Goal: Information Seeking & Learning: Compare options

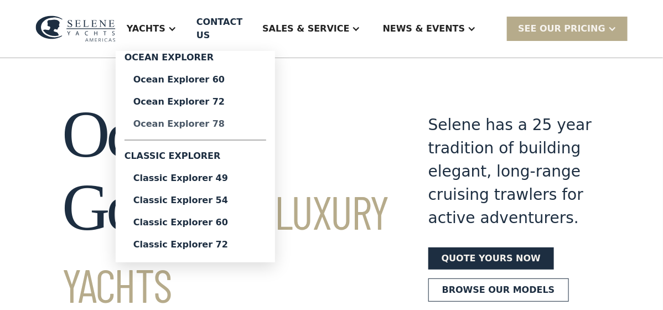
click at [222, 120] on div "Ocean Explorer 78" at bounding box center [195, 124] width 124 height 9
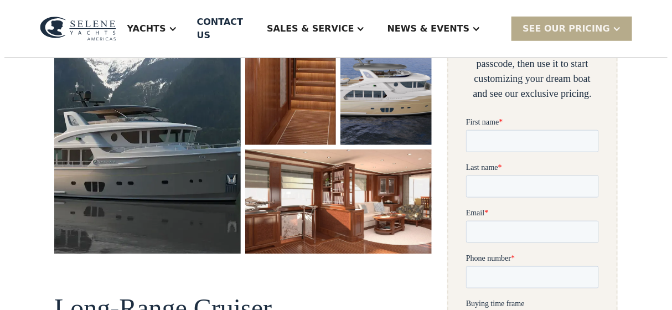
scroll to position [221, 0]
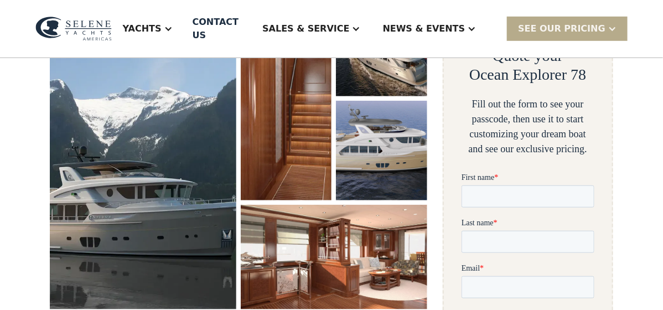
click at [123, 153] on img "open lightbox" at bounding box center [143, 153] width 187 height 313
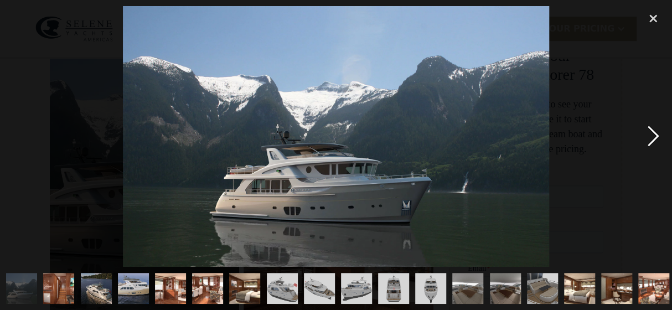
click at [652, 136] on div "next image" at bounding box center [654, 136] width 38 height 260
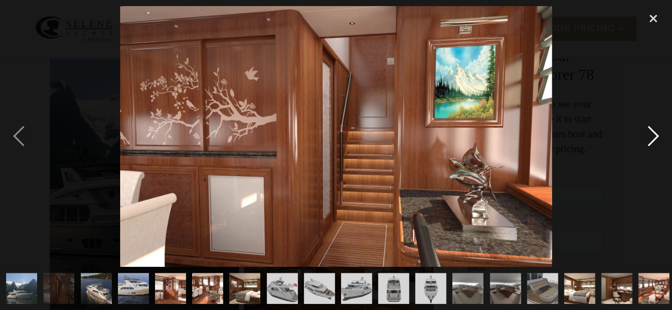
click at [652, 136] on div "next image" at bounding box center [654, 136] width 38 height 260
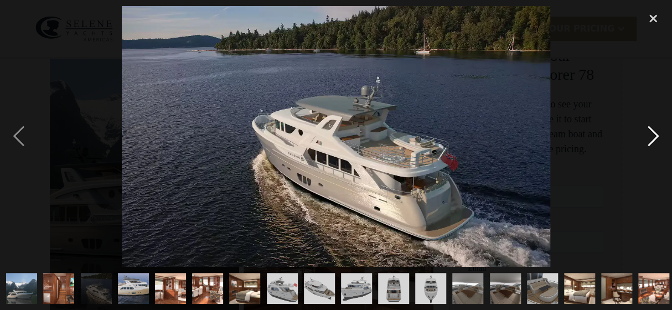
click at [652, 136] on div "next image" at bounding box center [654, 136] width 38 height 260
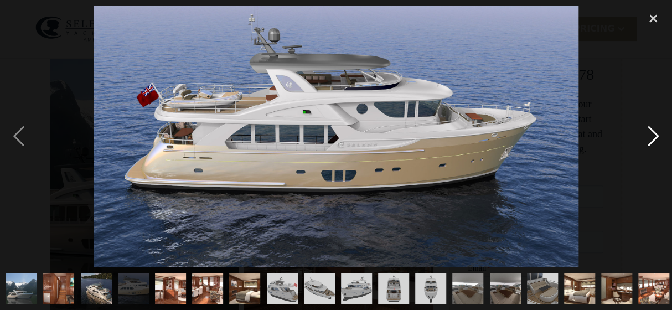
click at [652, 136] on div "next image" at bounding box center [654, 136] width 38 height 260
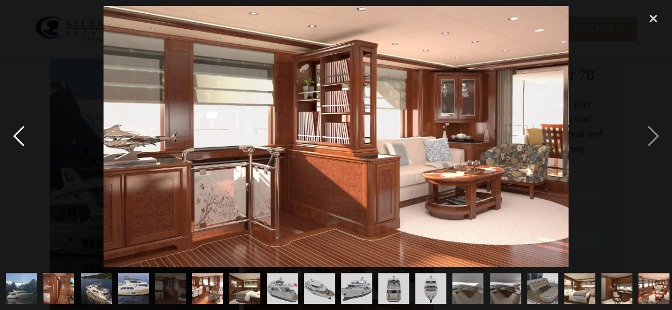
click at [25, 139] on div "previous image" at bounding box center [19, 136] width 38 height 260
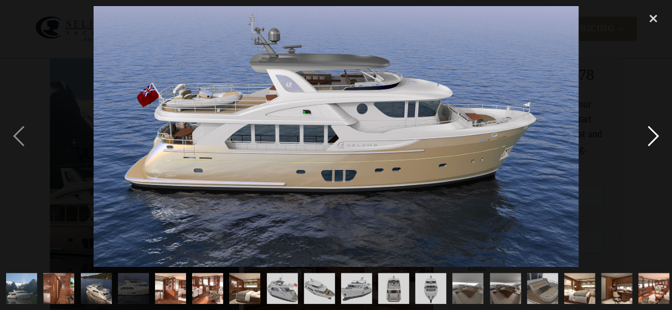
click at [651, 141] on div "next image" at bounding box center [654, 136] width 38 height 260
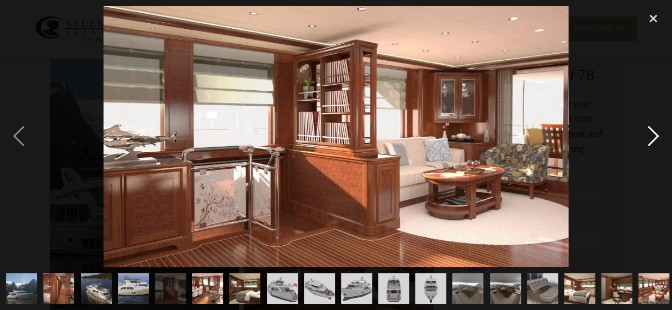
click at [651, 141] on div "next image" at bounding box center [654, 136] width 38 height 260
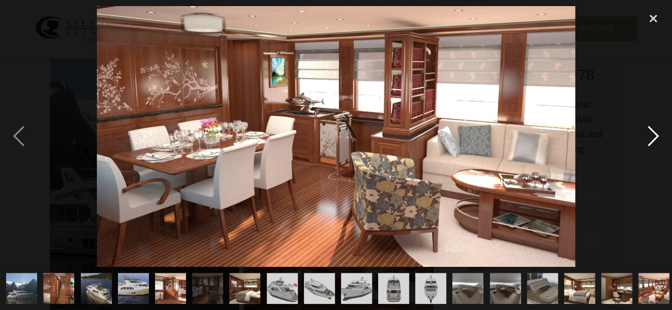
click at [651, 141] on div "next image" at bounding box center [654, 136] width 38 height 260
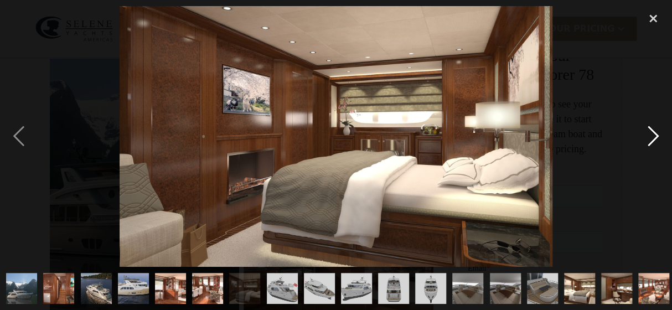
click at [651, 141] on div "next image" at bounding box center [654, 136] width 38 height 260
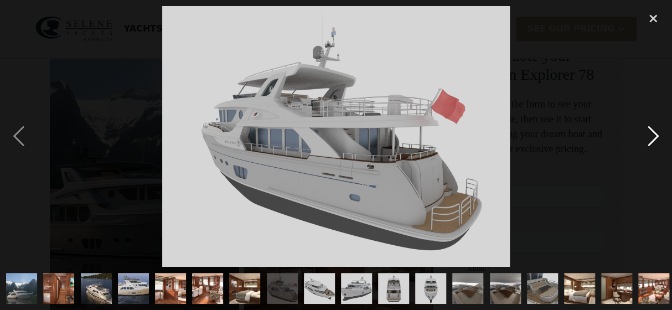
click at [651, 141] on div "next image" at bounding box center [654, 136] width 38 height 260
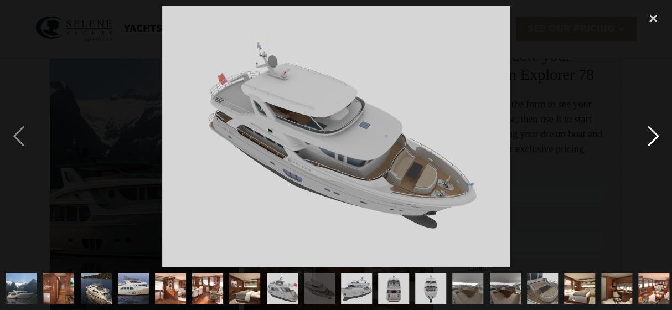
click at [651, 141] on div "next image" at bounding box center [654, 136] width 38 height 260
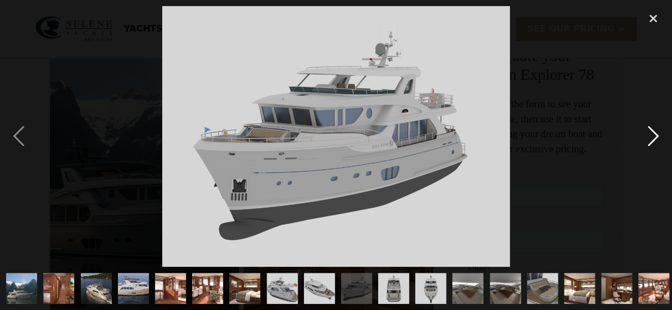
click at [651, 141] on div "next image" at bounding box center [654, 136] width 38 height 260
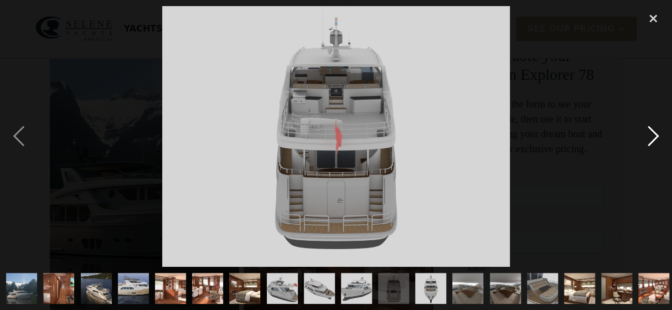
click at [651, 141] on div "next image" at bounding box center [654, 136] width 38 height 260
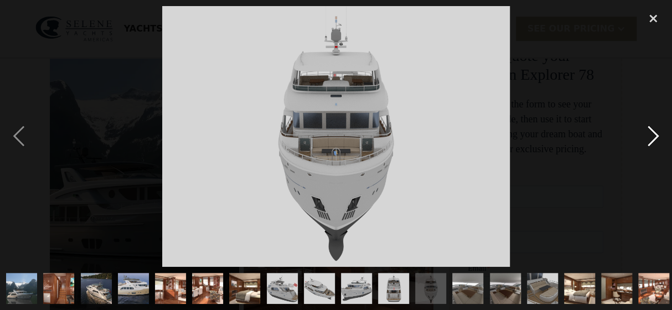
click at [651, 141] on div "next image" at bounding box center [654, 136] width 38 height 260
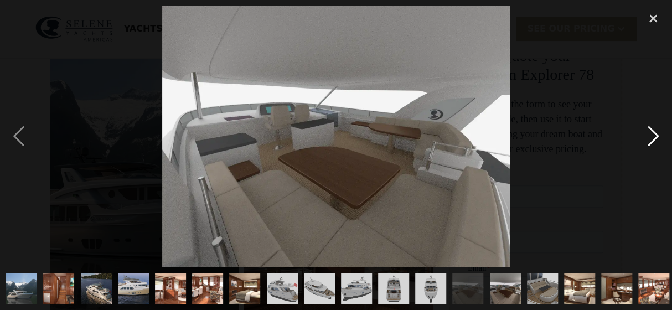
click at [651, 141] on div "next image" at bounding box center [654, 136] width 38 height 260
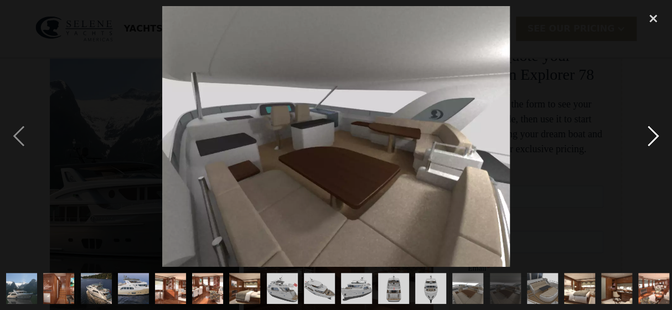
click at [651, 141] on div "next image" at bounding box center [654, 136] width 38 height 260
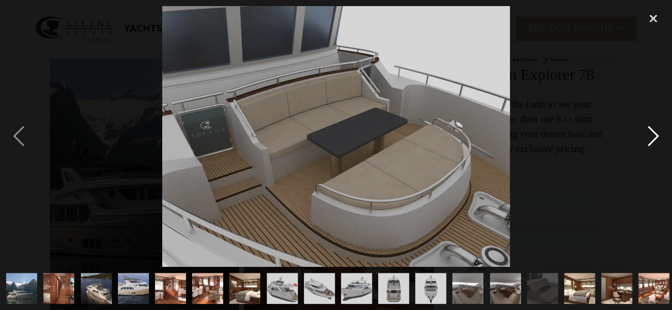
click at [651, 141] on div "next image" at bounding box center [654, 136] width 38 height 260
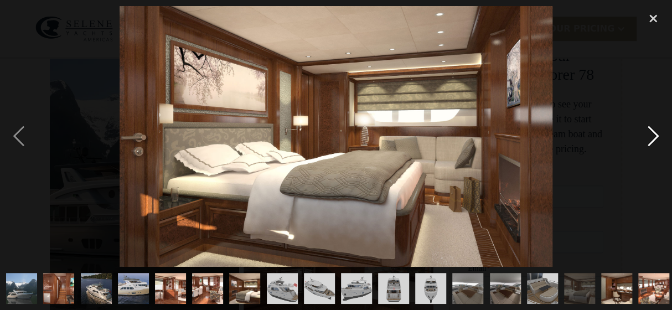
click at [651, 141] on div "next image" at bounding box center [654, 136] width 38 height 260
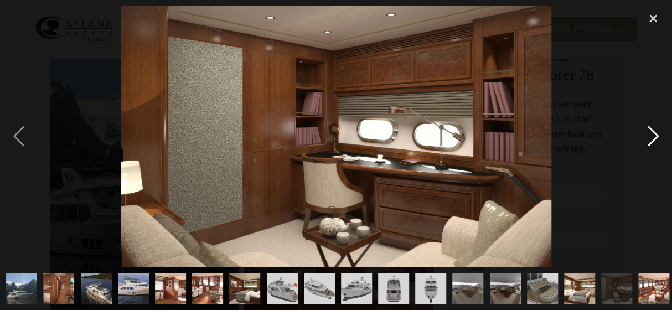
click at [651, 141] on div "next image" at bounding box center [654, 136] width 38 height 260
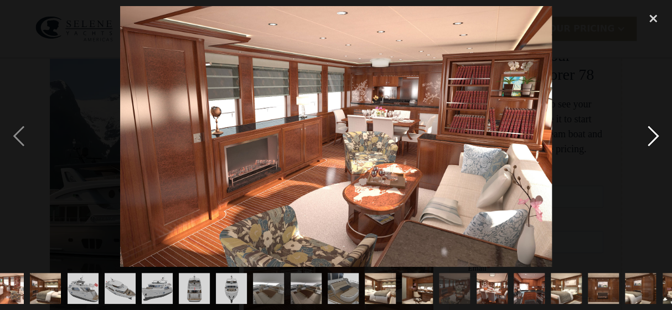
scroll to position [0, 265]
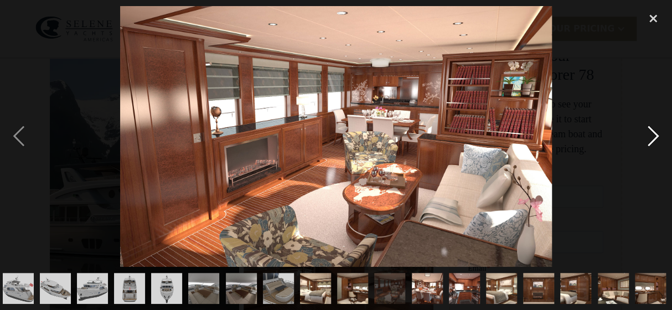
click at [651, 141] on div "next image" at bounding box center [654, 136] width 38 height 260
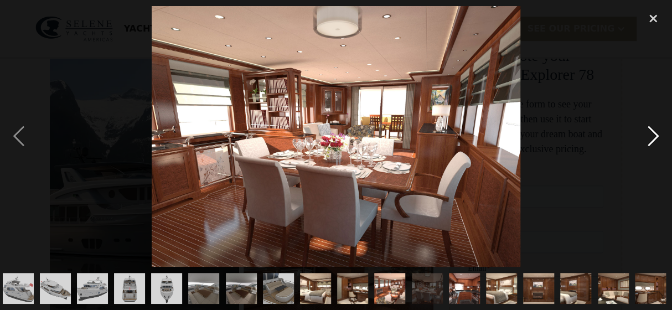
click at [651, 141] on div "next image" at bounding box center [654, 136] width 38 height 260
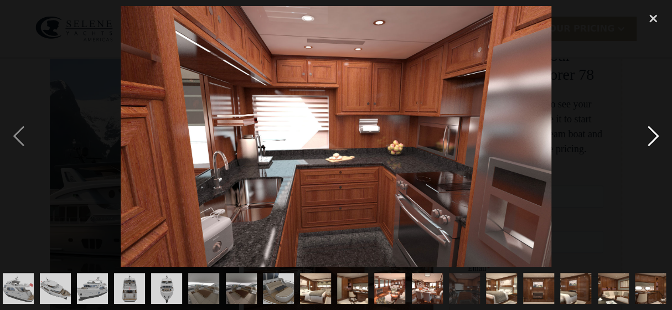
click at [651, 141] on div "next image" at bounding box center [654, 136] width 38 height 260
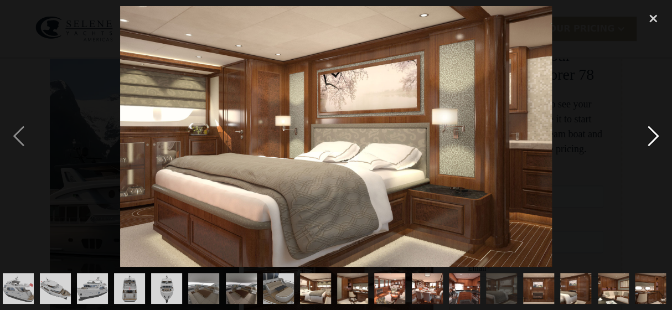
click at [651, 141] on div "next image" at bounding box center [654, 136] width 38 height 260
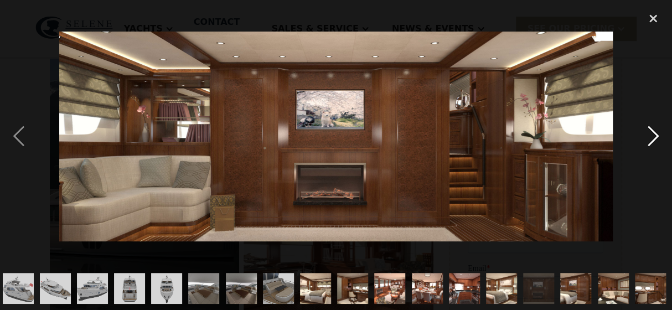
click at [651, 141] on div "next image" at bounding box center [654, 136] width 38 height 260
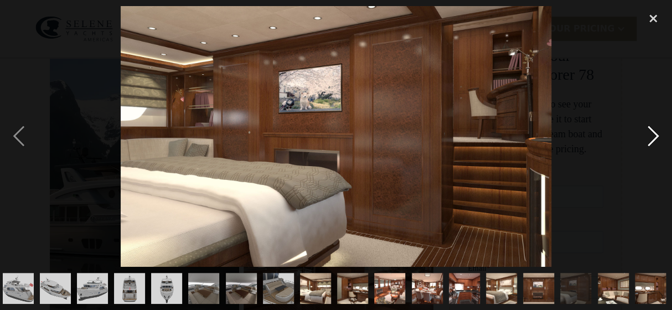
click at [651, 141] on div "next image" at bounding box center [654, 136] width 38 height 260
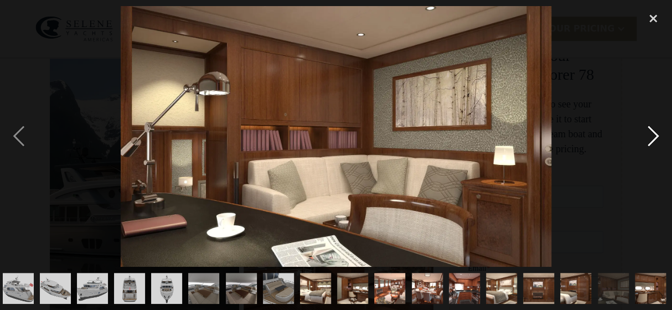
click at [651, 141] on div "next image" at bounding box center [654, 136] width 38 height 260
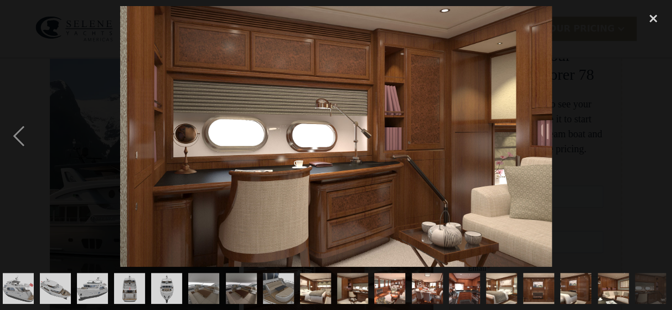
click at [655, 141] on div "next image" at bounding box center [654, 136] width 38 height 260
click at [24, 139] on div "previous image" at bounding box center [19, 136] width 38 height 260
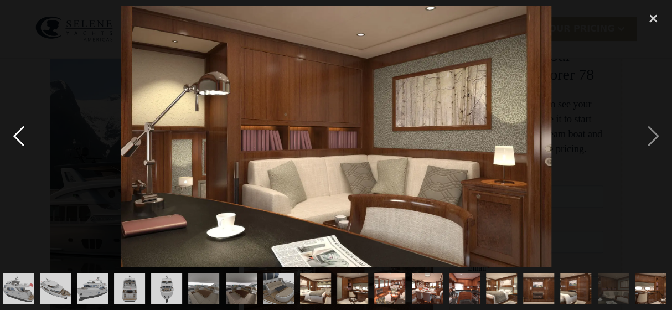
click at [24, 139] on div "previous image" at bounding box center [19, 136] width 38 height 260
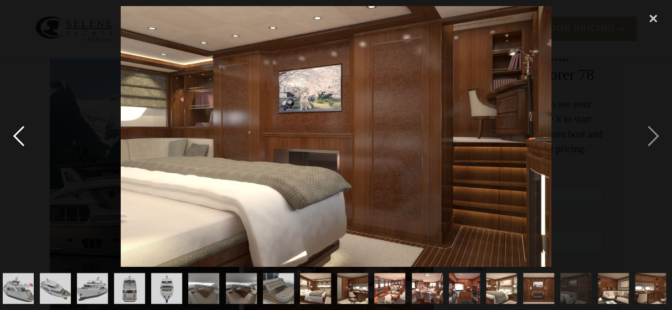
click at [24, 139] on div "previous image" at bounding box center [19, 136] width 38 height 260
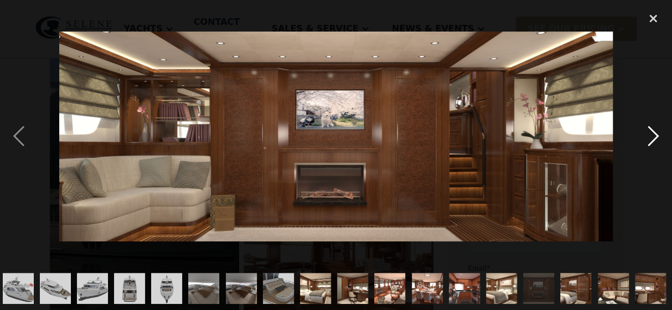
click at [648, 142] on div "next image" at bounding box center [654, 136] width 38 height 260
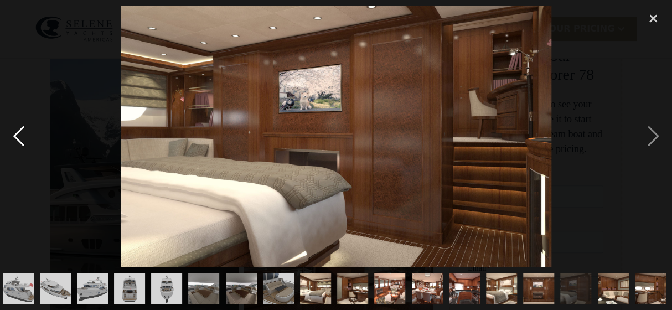
click at [14, 135] on div "previous image" at bounding box center [19, 136] width 38 height 260
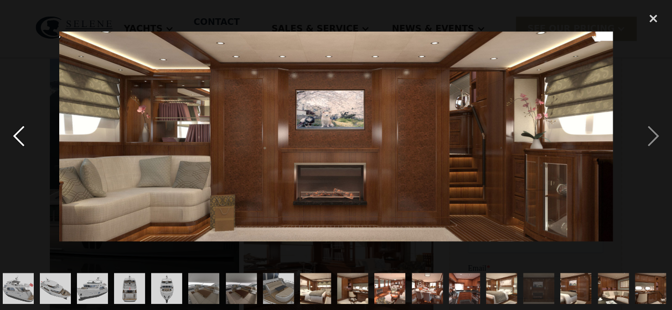
click at [16, 136] on div "previous image" at bounding box center [19, 136] width 38 height 260
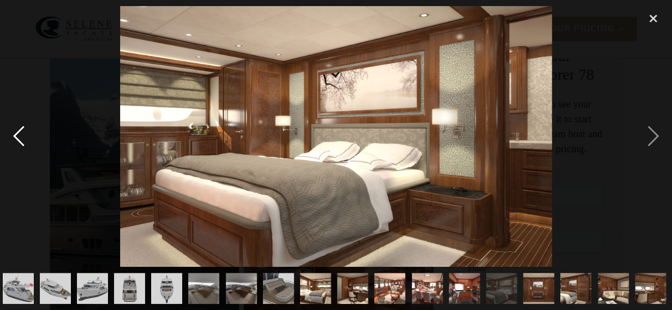
click at [16, 136] on div "previous image" at bounding box center [19, 136] width 38 height 260
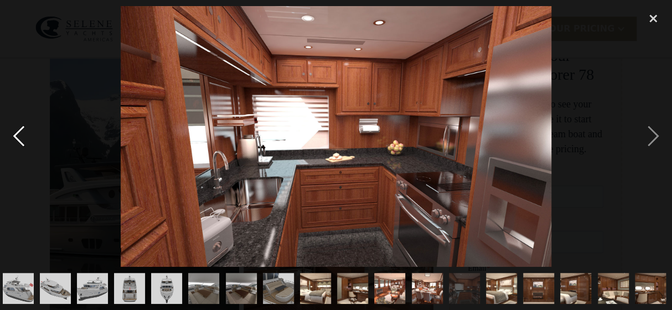
click at [16, 136] on div "previous image" at bounding box center [19, 136] width 38 height 260
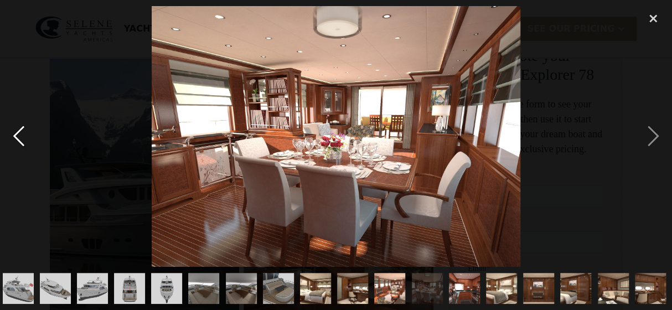
click at [16, 136] on div "previous image" at bounding box center [19, 136] width 38 height 260
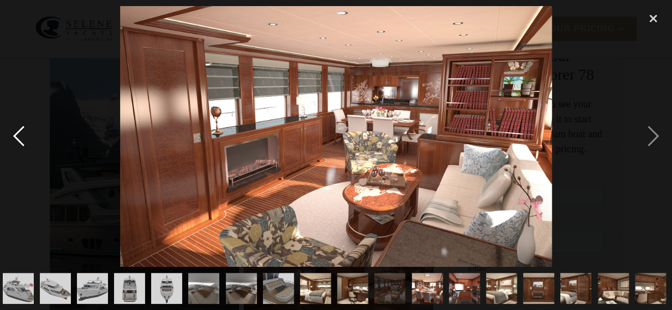
click at [16, 136] on div "previous image" at bounding box center [19, 136] width 38 height 260
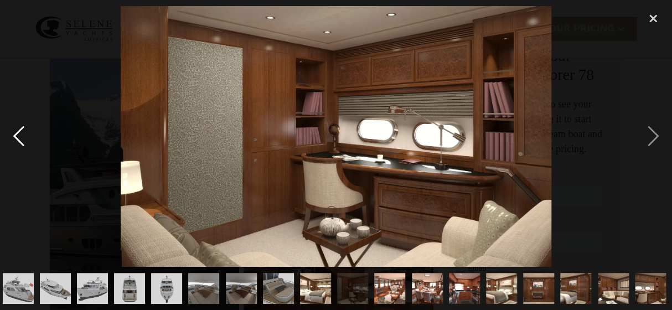
click at [16, 136] on div "previous image" at bounding box center [19, 136] width 38 height 260
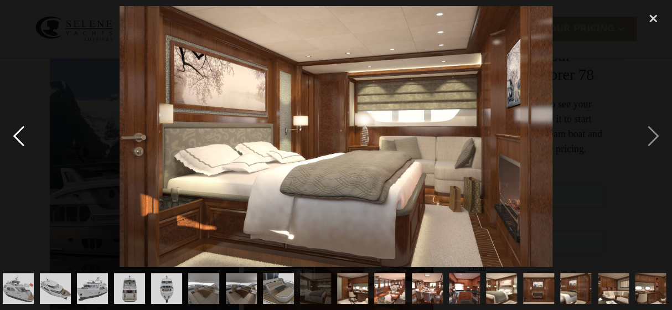
click at [16, 136] on div "previous image" at bounding box center [19, 136] width 38 height 260
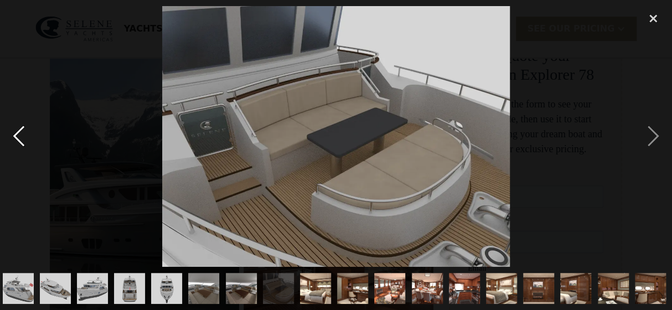
click at [17, 136] on div "previous image" at bounding box center [19, 136] width 38 height 260
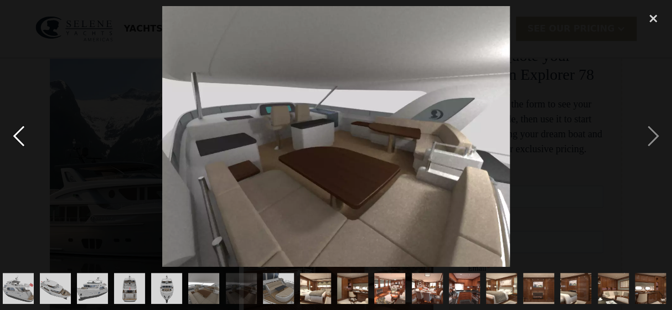
click at [17, 136] on div "previous image" at bounding box center [19, 136] width 38 height 260
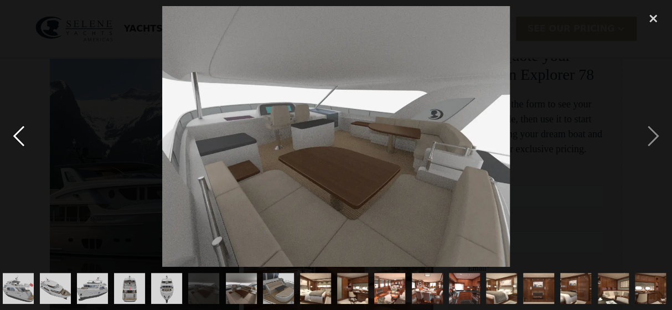
click at [17, 136] on div "previous image" at bounding box center [19, 136] width 38 height 260
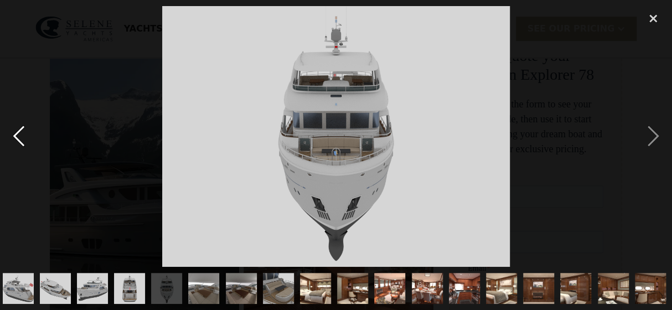
click at [17, 136] on div "previous image" at bounding box center [19, 136] width 38 height 260
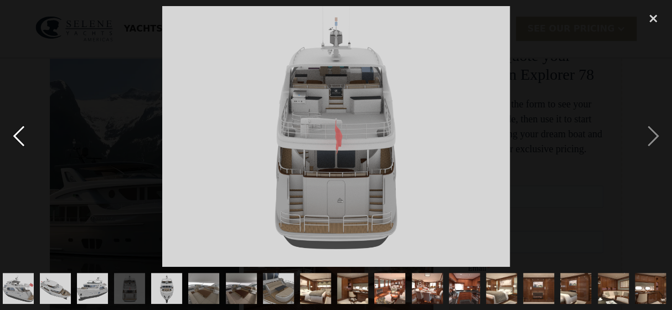
click at [17, 136] on div "previous image" at bounding box center [19, 136] width 38 height 260
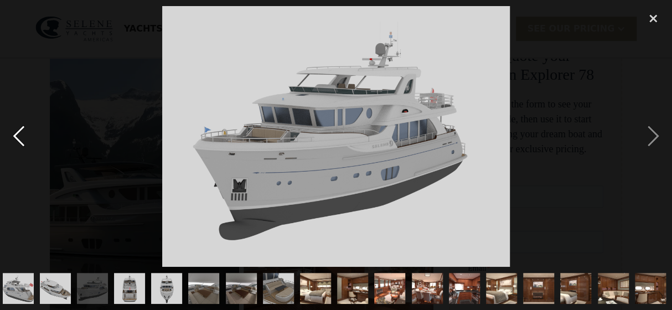
click at [17, 136] on div "previous image" at bounding box center [19, 136] width 38 height 260
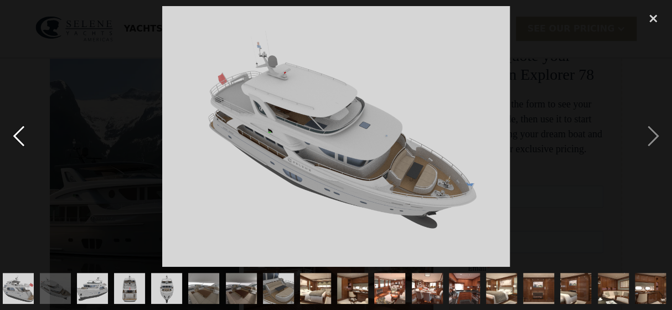
click at [17, 136] on div "previous image" at bounding box center [19, 136] width 38 height 260
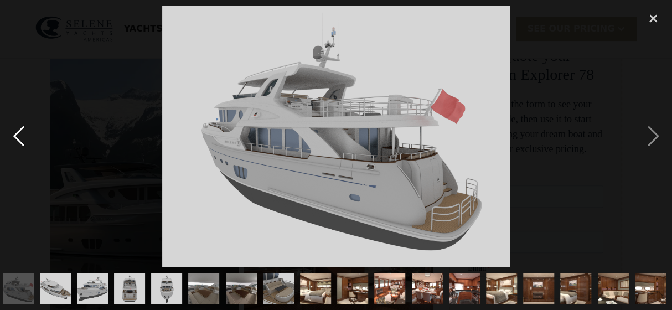
scroll to position [0, 59]
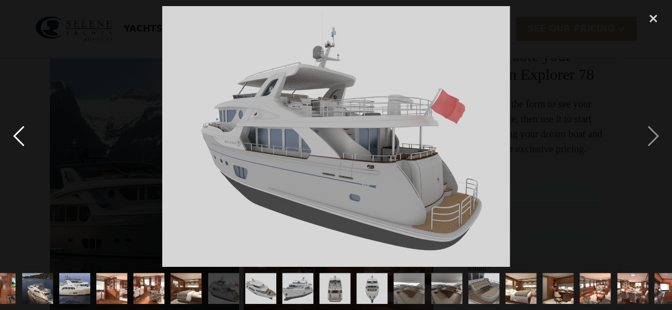
click at [17, 136] on div "previous image" at bounding box center [19, 136] width 38 height 260
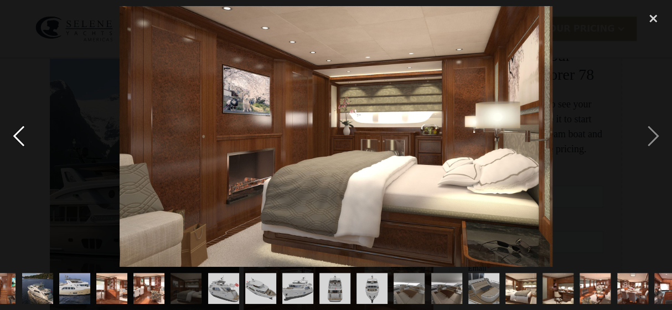
scroll to position [0, 0]
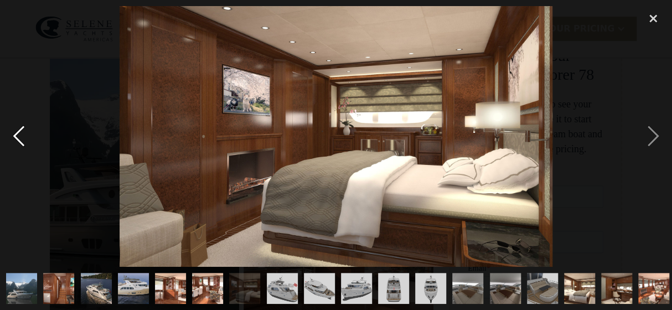
click at [17, 136] on div "previous image" at bounding box center [19, 136] width 38 height 260
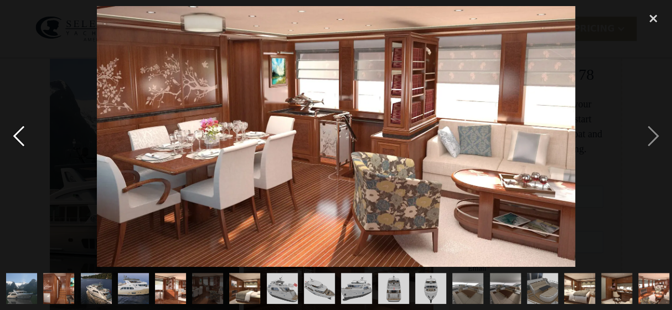
click at [17, 136] on div "previous image" at bounding box center [19, 136] width 38 height 260
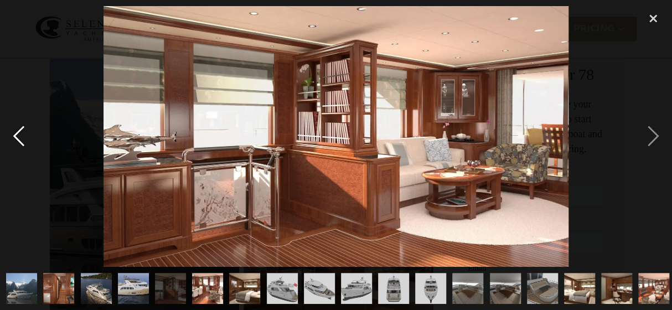
click at [17, 136] on div "previous image" at bounding box center [19, 136] width 38 height 260
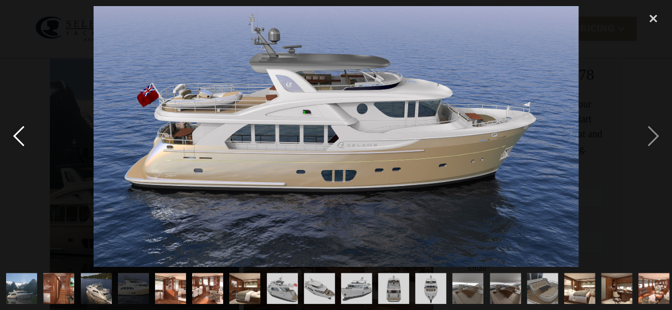
click at [17, 136] on div "previous image" at bounding box center [19, 136] width 38 height 260
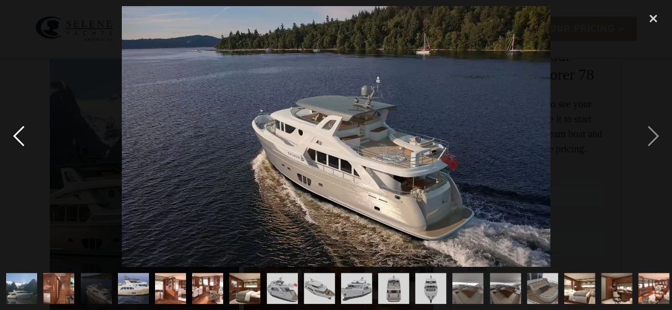
click at [18, 137] on div "previous image" at bounding box center [19, 136] width 38 height 260
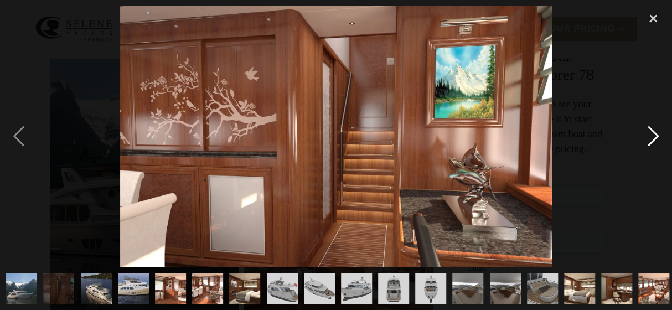
click at [656, 136] on div "next image" at bounding box center [654, 136] width 38 height 260
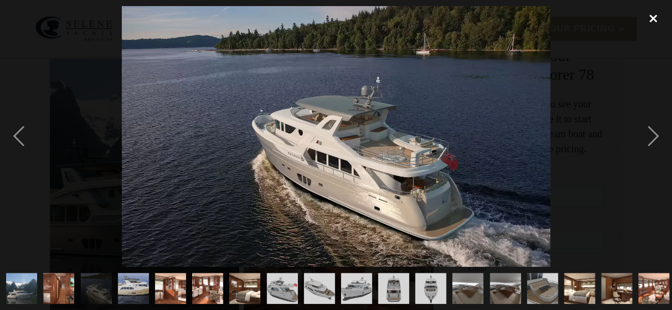
click at [655, 21] on div "close lightbox" at bounding box center [654, 18] width 38 height 24
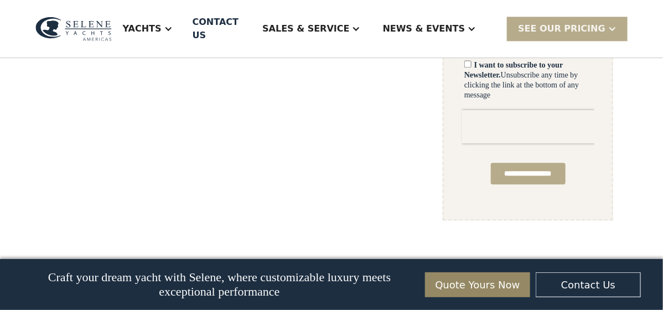
scroll to position [815, 0]
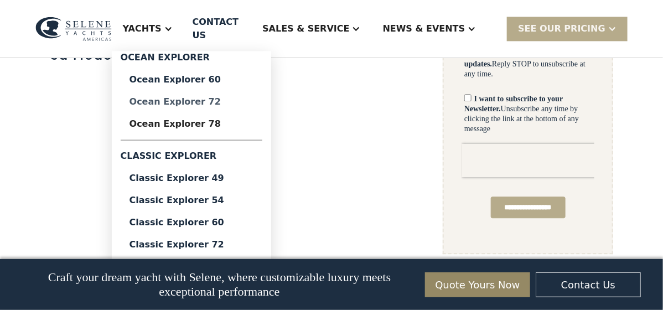
drag, startPoint x: 200, startPoint y: 68, endPoint x: 200, endPoint y: 91, distance: 23.3
click at [184, 51] on div "Yachts Ocean Explorer Ocean Explorer 60 Ocean Explorer 72 Ocean Explorer 78 Cla…" at bounding box center [148, 29] width 72 height 44
click at [200, 120] on div "Ocean Explorer 78" at bounding box center [192, 124] width 124 height 9
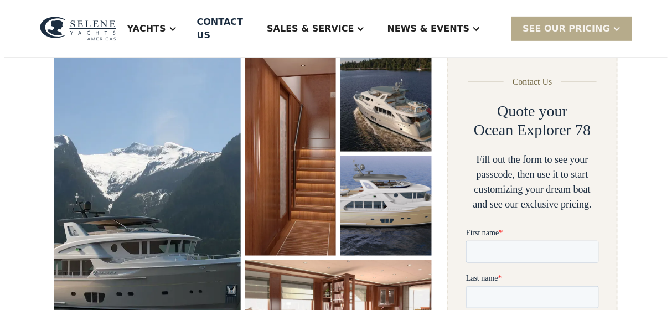
scroll to position [166, 0]
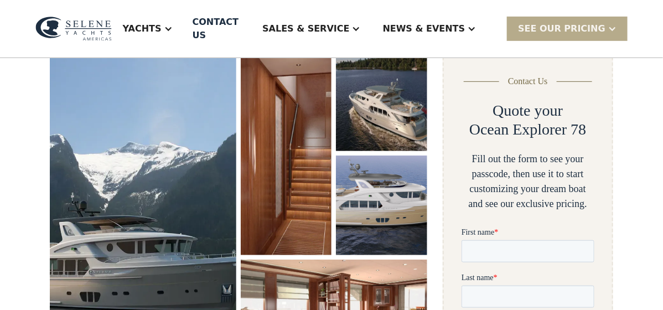
click at [181, 198] on img "open lightbox" at bounding box center [143, 207] width 187 height 313
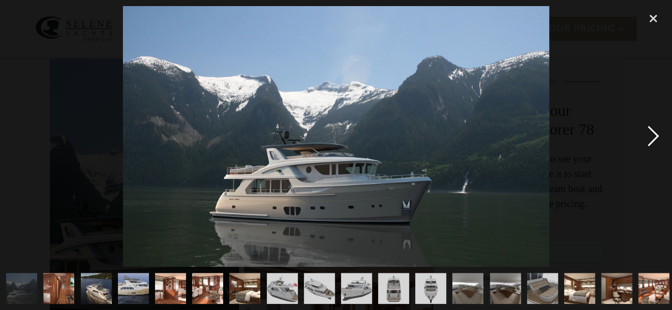
click at [652, 141] on div "next image" at bounding box center [654, 136] width 38 height 260
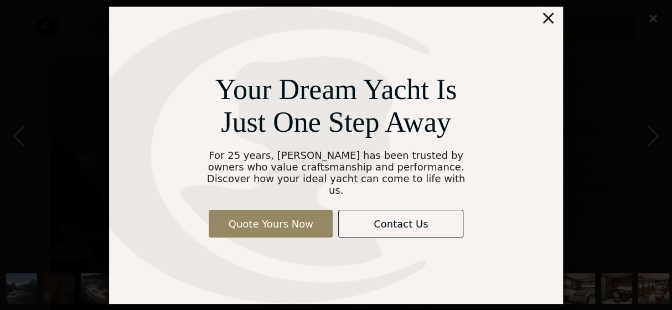
click at [549, 24] on div "×" at bounding box center [548, 18] width 16 height 22
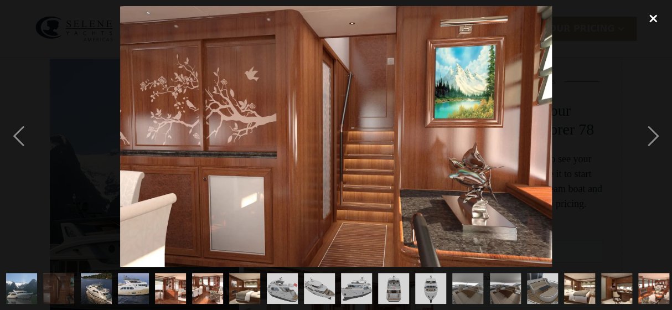
click at [650, 20] on div "close lightbox" at bounding box center [654, 18] width 38 height 24
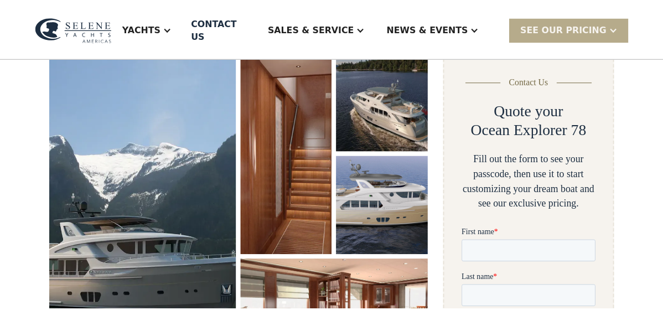
scroll to position [204, 0]
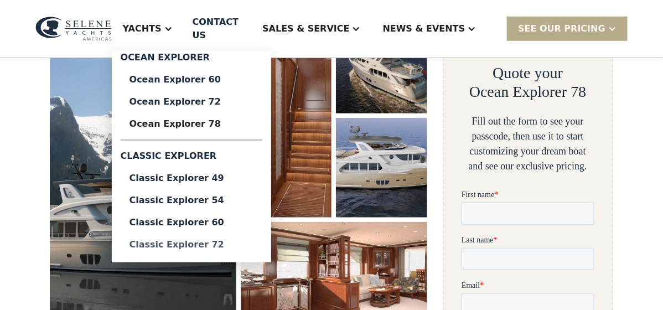
click at [228, 240] on div "Classic Explorer 72" at bounding box center [192, 244] width 124 height 9
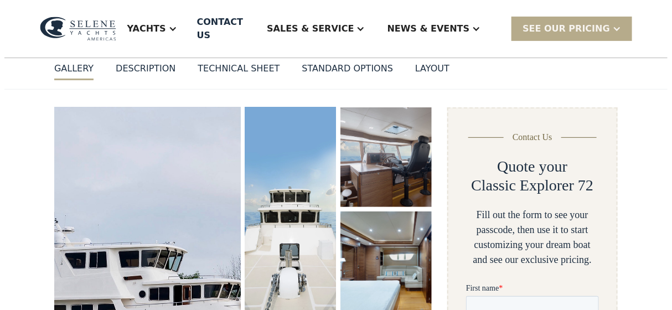
scroll to position [166, 0]
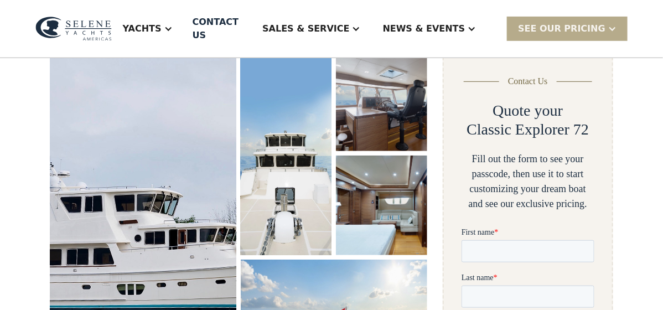
click at [182, 220] on img "open lightbox" at bounding box center [143, 217] width 196 height 349
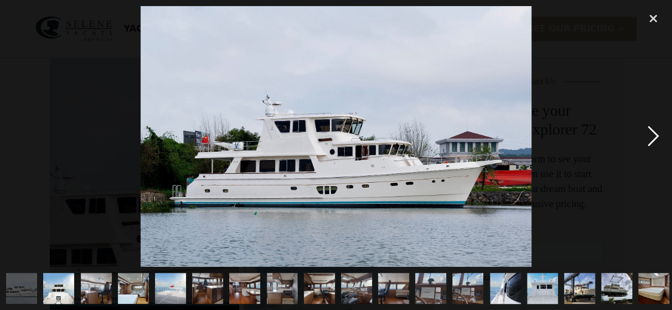
click at [650, 135] on div "next image" at bounding box center [654, 136] width 38 height 260
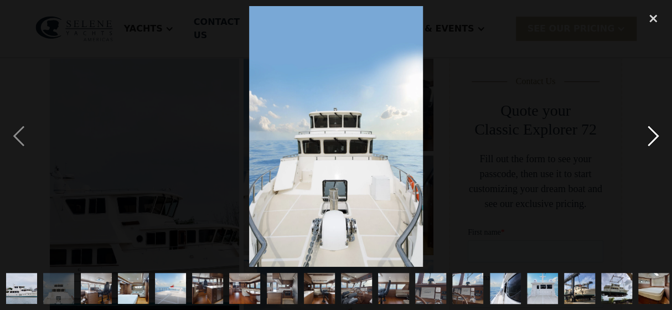
click at [650, 135] on div "next image" at bounding box center [654, 136] width 38 height 260
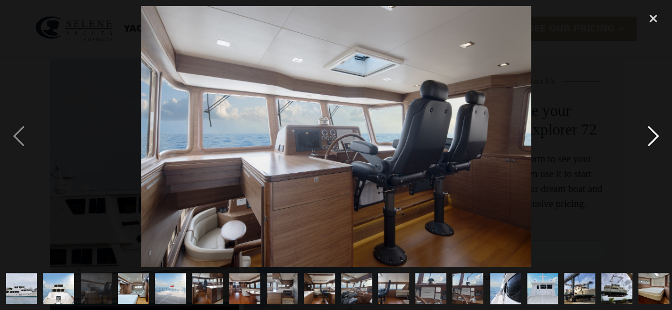
click at [650, 135] on div "next image" at bounding box center [654, 136] width 38 height 260
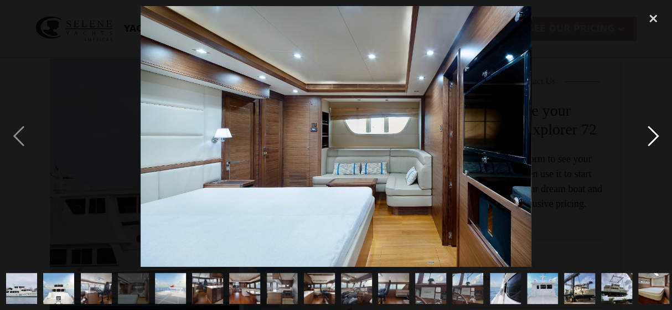
click at [650, 135] on div "next image" at bounding box center [654, 136] width 38 height 260
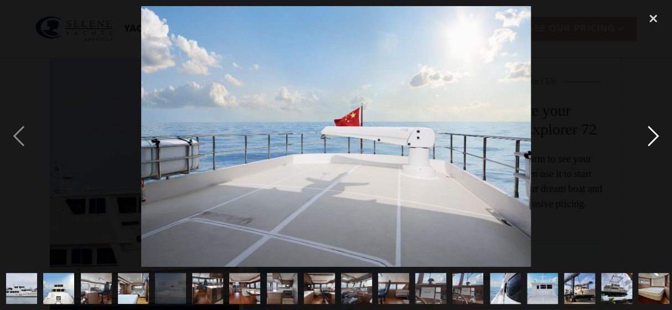
click at [650, 135] on div "next image" at bounding box center [654, 136] width 38 height 260
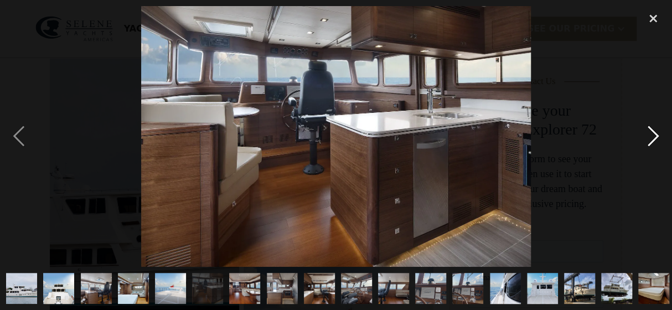
click at [650, 135] on div "next image" at bounding box center [654, 136] width 38 height 260
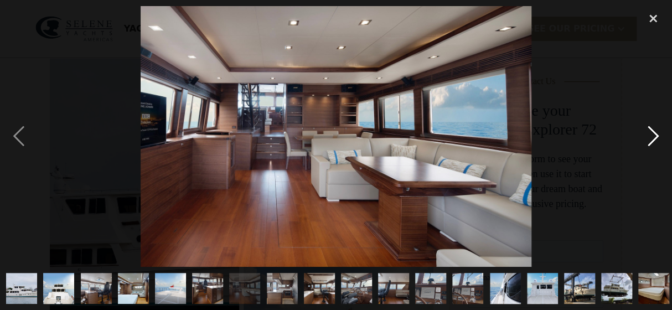
click at [650, 135] on div "next image" at bounding box center [654, 136] width 38 height 260
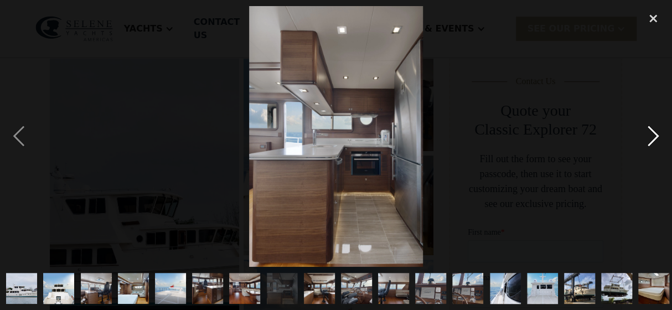
click at [650, 135] on div "next image" at bounding box center [654, 136] width 38 height 260
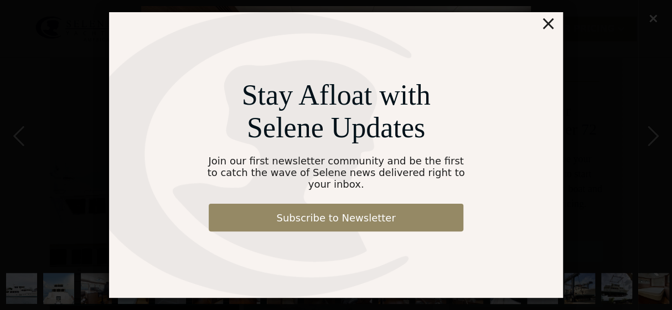
click at [547, 34] on div "×" at bounding box center [548, 23] width 16 height 22
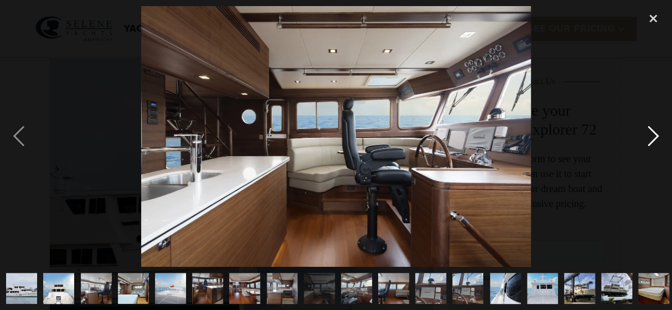
click at [654, 137] on div "next image" at bounding box center [654, 136] width 38 height 260
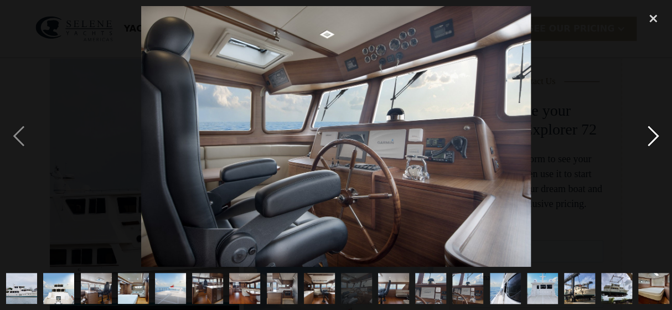
click at [654, 137] on div "next image" at bounding box center [654, 136] width 38 height 260
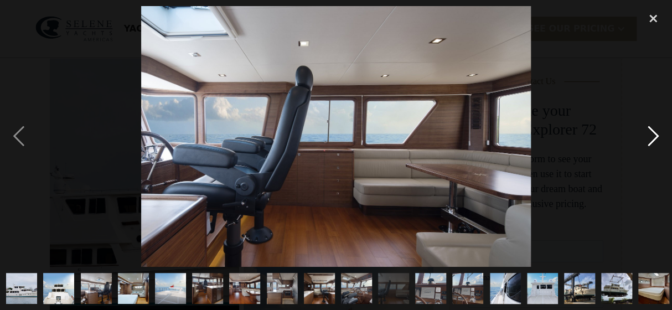
click at [654, 137] on div "next image" at bounding box center [654, 136] width 38 height 260
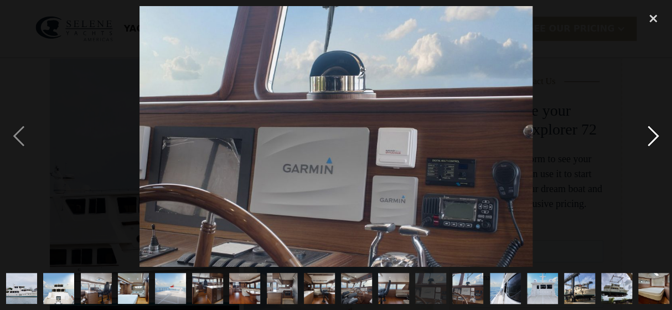
click at [654, 137] on div "next image" at bounding box center [654, 136] width 38 height 260
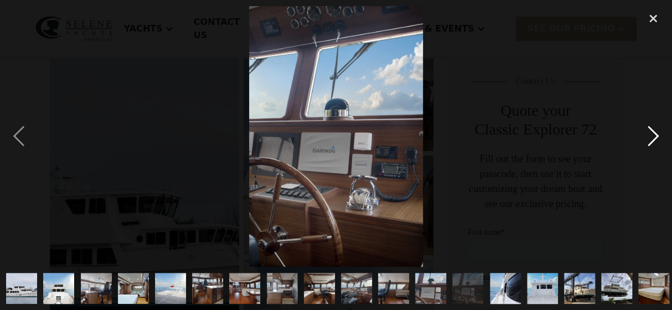
click at [654, 137] on div "next image" at bounding box center [654, 136] width 38 height 260
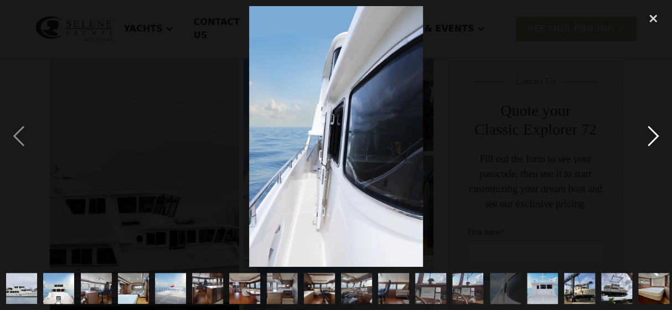
click at [654, 137] on div "next image" at bounding box center [654, 136] width 38 height 260
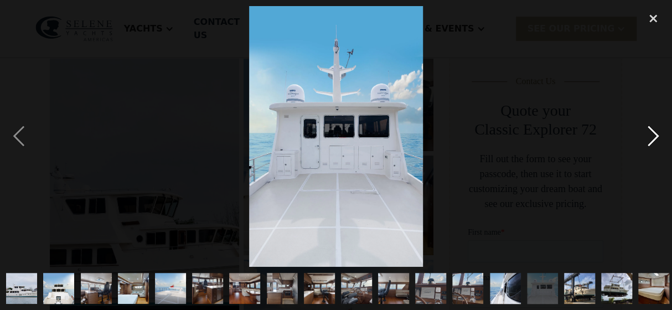
click at [654, 137] on div "next image" at bounding box center [654, 136] width 38 height 260
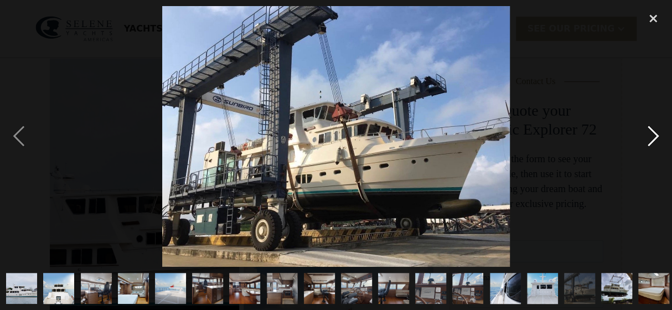
click at [654, 137] on div "next image" at bounding box center [654, 136] width 38 height 260
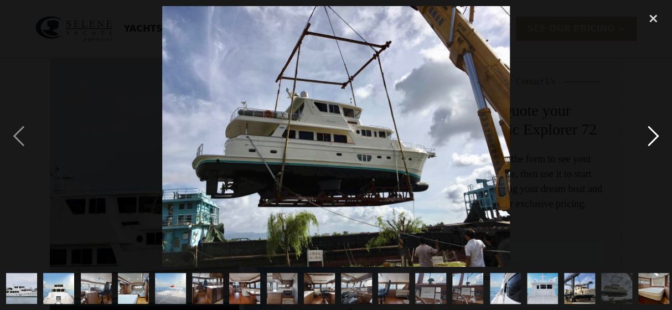
click at [654, 137] on div "next image" at bounding box center [654, 136] width 38 height 260
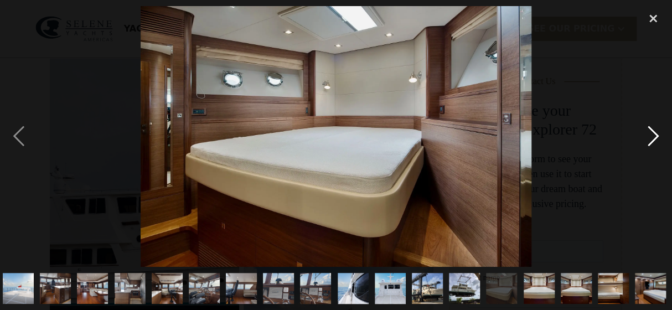
scroll to position [0, 153]
click at [654, 137] on div "next image" at bounding box center [654, 136] width 38 height 260
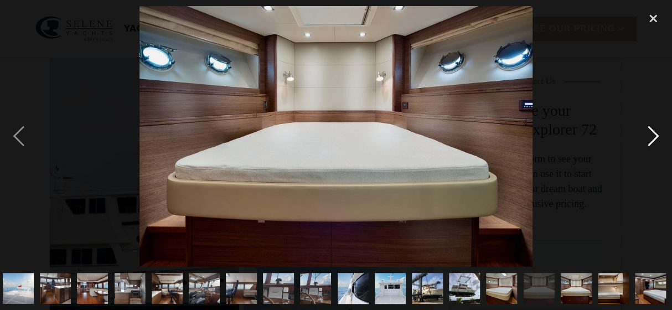
click at [654, 137] on div "next image" at bounding box center [654, 136] width 38 height 260
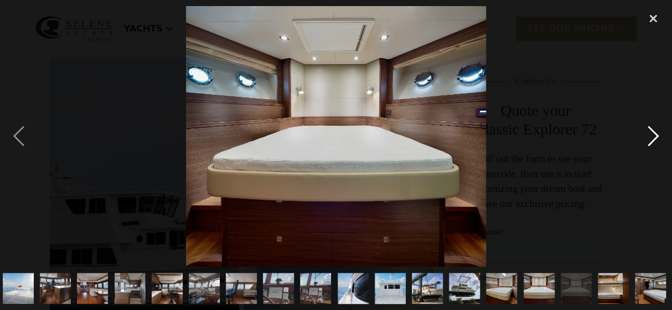
click at [654, 137] on div "next image" at bounding box center [654, 136] width 38 height 260
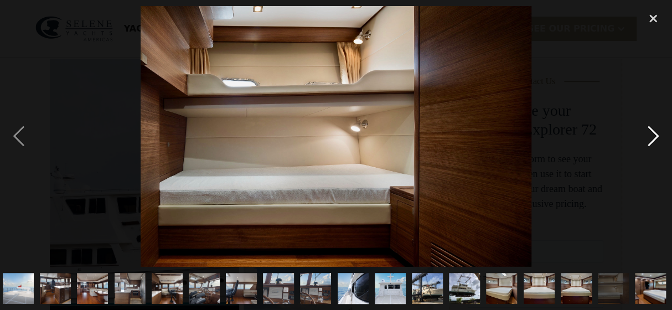
click at [654, 137] on div "next image" at bounding box center [654, 136] width 38 height 260
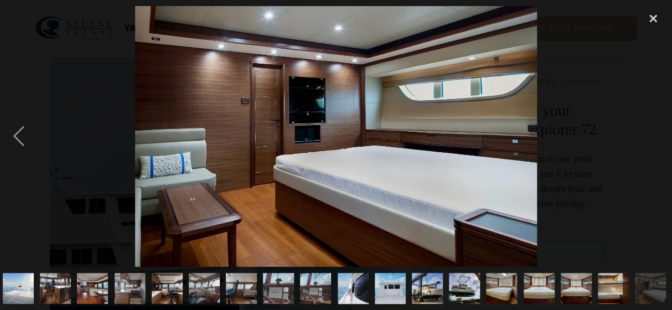
click at [654, 137] on div "next image" at bounding box center [654, 136] width 38 height 260
drag, startPoint x: 656, startPoint y: 19, endPoint x: 647, endPoint y: 38, distance: 20.3
click at [656, 19] on div "close lightbox" at bounding box center [654, 18] width 38 height 24
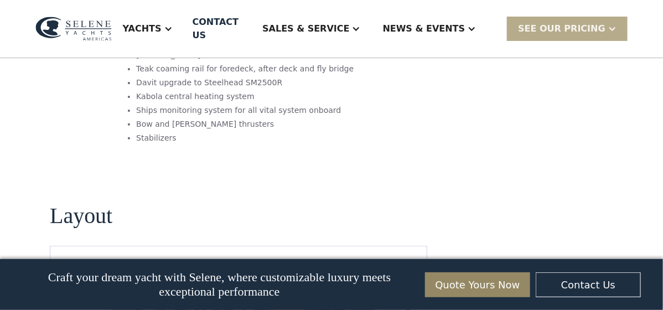
scroll to position [1533, 0]
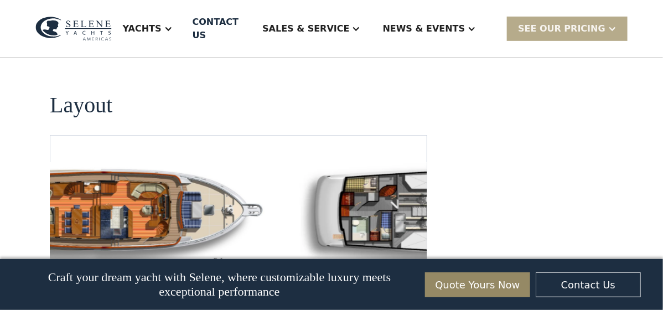
click at [389, 167] on img "open lightbox" at bounding box center [475, 215] width 359 height 106
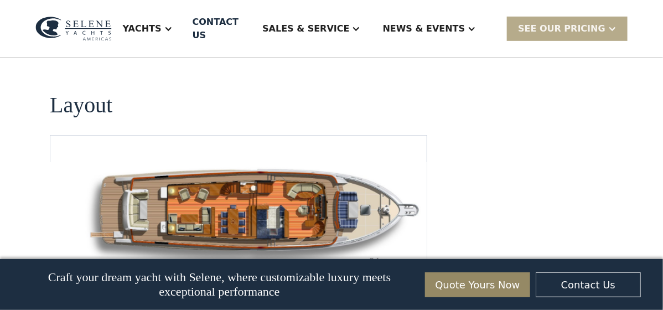
click at [250, 162] on img "open lightbox" at bounding box center [255, 215] width 359 height 106
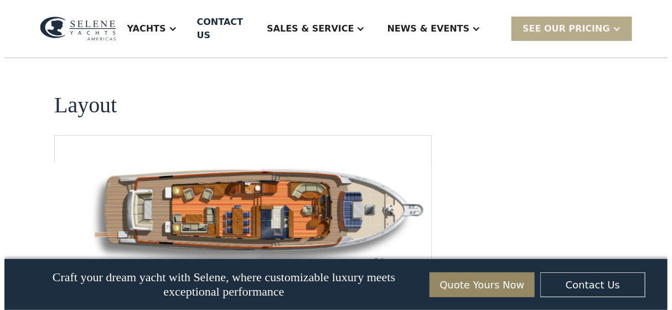
scroll to position [1519, 0]
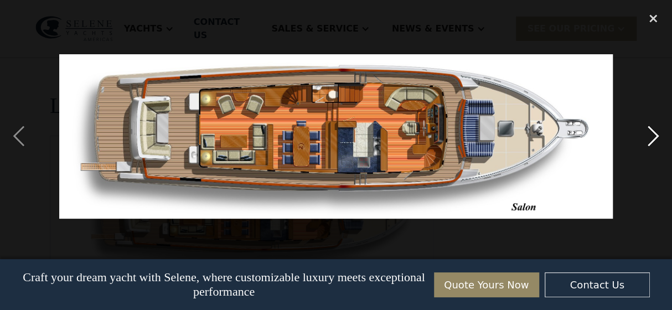
click at [654, 133] on div "next image" at bounding box center [654, 136] width 38 height 260
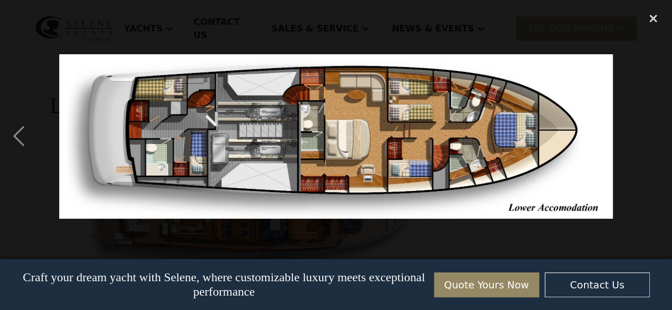
click at [195, 115] on img at bounding box center [335, 136] width 553 height 164
click at [18, 137] on div "previous image" at bounding box center [19, 136] width 38 height 260
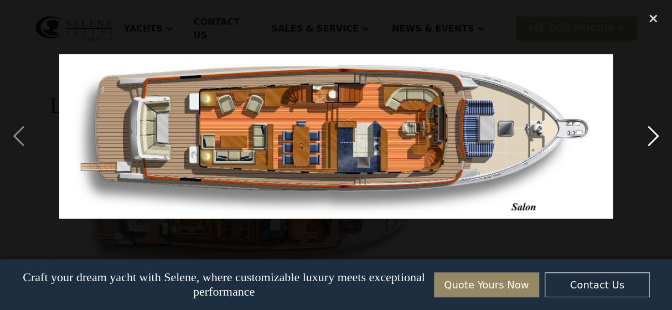
click at [650, 132] on div "next image" at bounding box center [654, 136] width 38 height 260
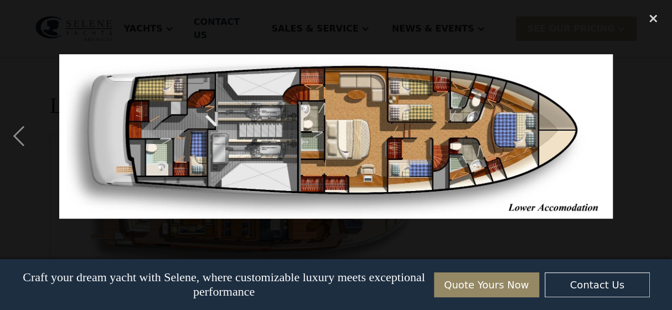
click at [650, 132] on div "next image" at bounding box center [654, 136] width 38 height 260
click at [18, 137] on div "previous image" at bounding box center [19, 136] width 38 height 260
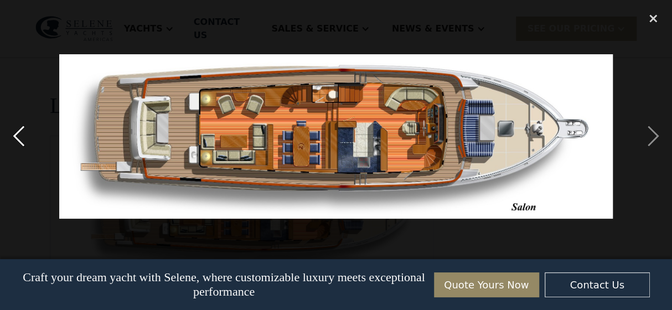
click at [19, 137] on div "previous image" at bounding box center [19, 136] width 38 height 260
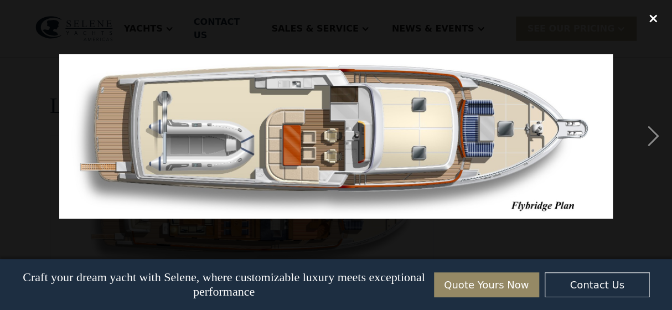
drag, startPoint x: 651, startPoint y: 16, endPoint x: 652, endPoint y: 28, distance: 11.7
click at [651, 16] on div "close lightbox" at bounding box center [654, 18] width 38 height 24
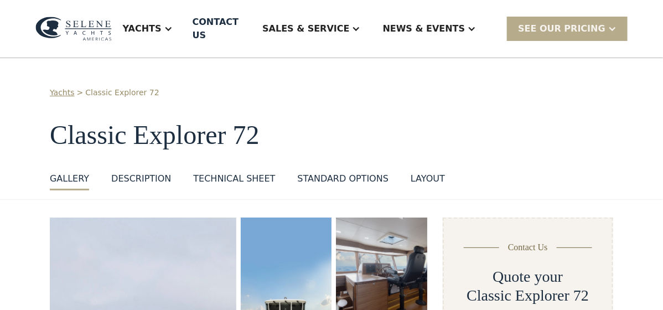
scroll to position [0, 0]
click at [411, 172] on div "layout" at bounding box center [428, 178] width 34 height 13
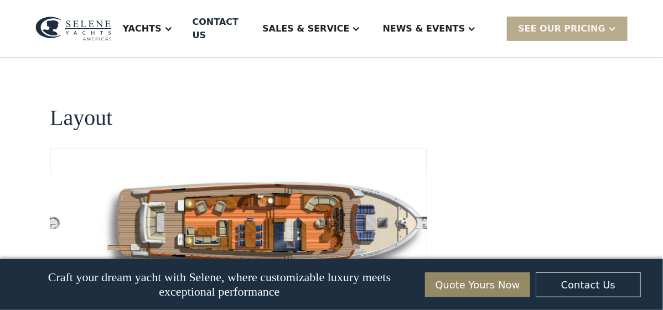
scroll to position [1522, 0]
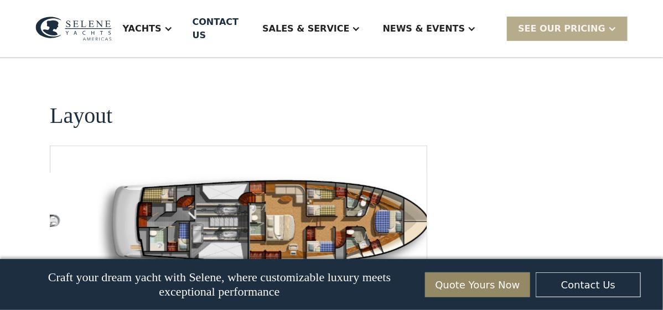
click at [203, 173] on img "open lightbox" at bounding box center [273, 226] width 359 height 106
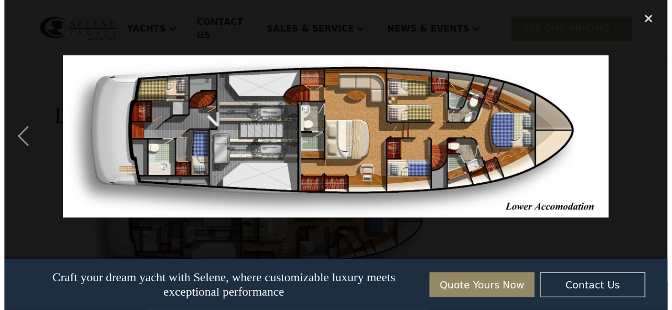
scroll to position [1509, 0]
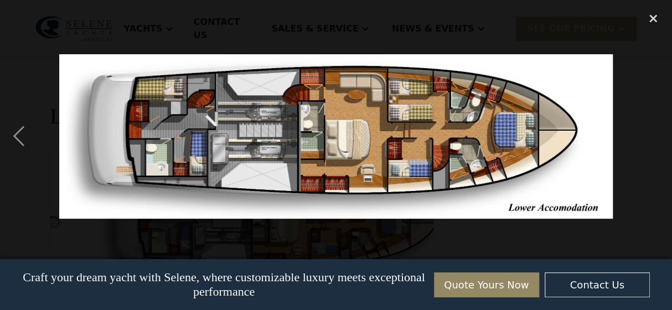
click at [379, 179] on div at bounding box center [336, 136] width 672 height 260
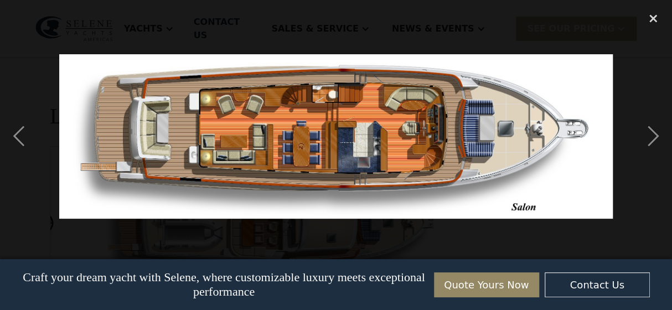
drag, startPoint x: 438, startPoint y: 174, endPoint x: 342, endPoint y: 172, distance: 96.4
click at [342, 172] on img at bounding box center [335, 136] width 553 height 164
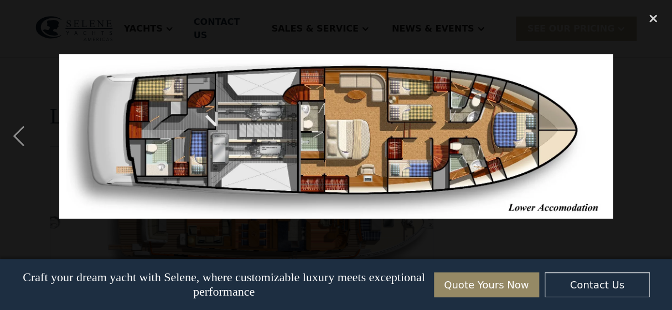
click at [314, 147] on img at bounding box center [335, 136] width 553 height 164
click at [659, 14] on div "close lightbox" at bounding box center [654, 18] width 38 height 24
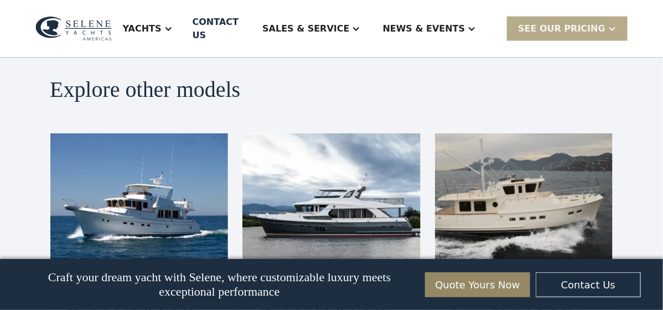
scroll to position [1965, 0]
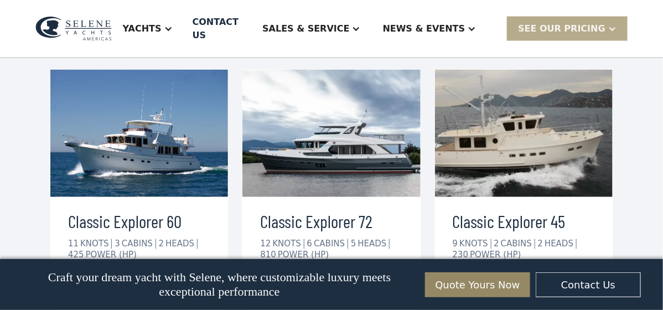
click at [300, 283] on div "view details" at bounding box center [305, 289] width 62 height 13
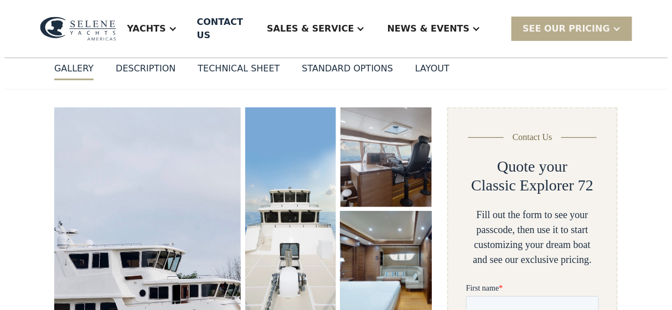
scroll to position [166, 0]
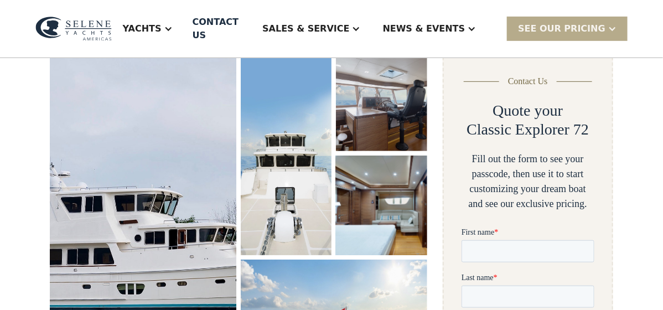
click at [95, 176] on img "open lightbox" at bounding box center [143, 217] width 195 height 347
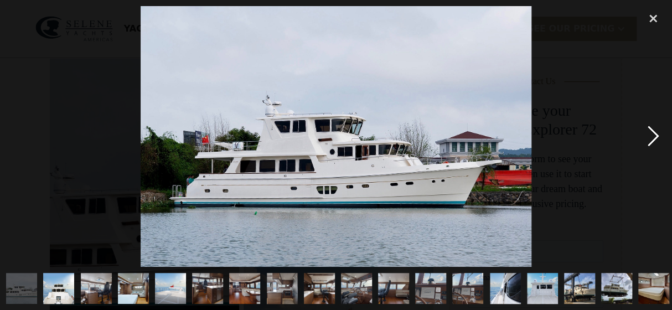
click at [652, 133] on div "next image" at bounding box center [654, 136] width 38 height 260
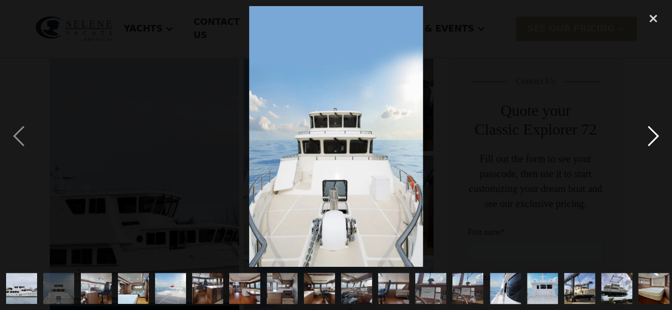
click at [652, 133] on div "next image" at bounding box center [654, 136] width 38 height 260
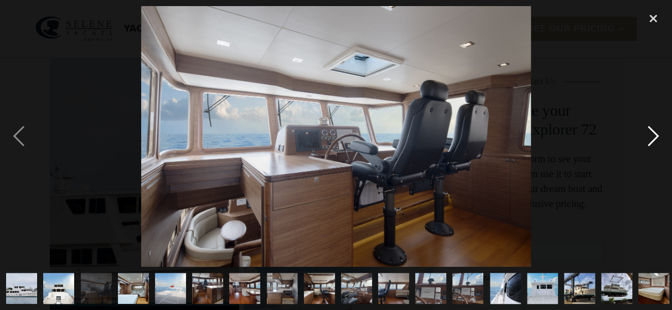
click at [652, 133] on div "next image" at bounding box center [654, 136] width 38 height 260
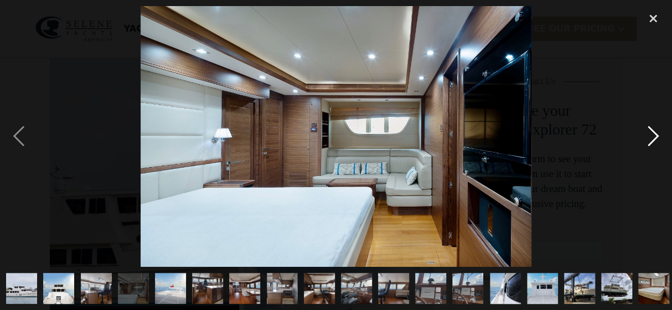
click at [652, 133] on div "next image" at bounding box center [654, 136] width 38 height 260
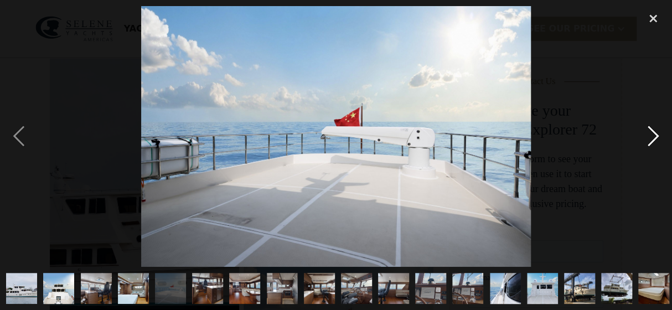
click at [652, 133] on div "next image" at bounding box center [654, 136] width 38 height 260
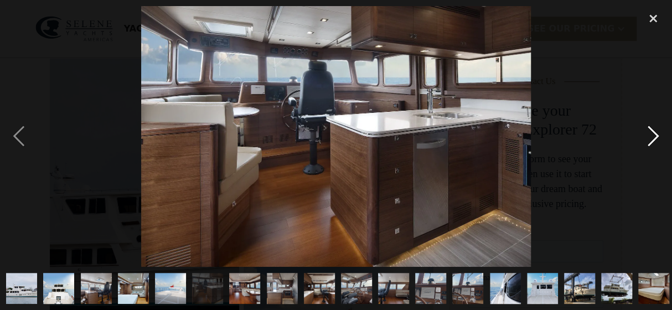
click at [652, 133] on div "next image" at bounding box center [654, 136] width 38 height 260
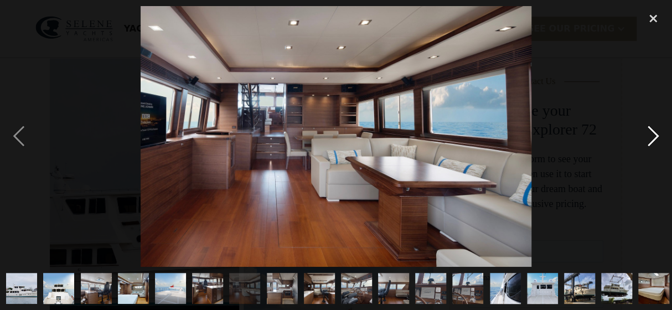
click at [652, 133] on div "next image" at bounding box center [654, 136] width 38 height 260
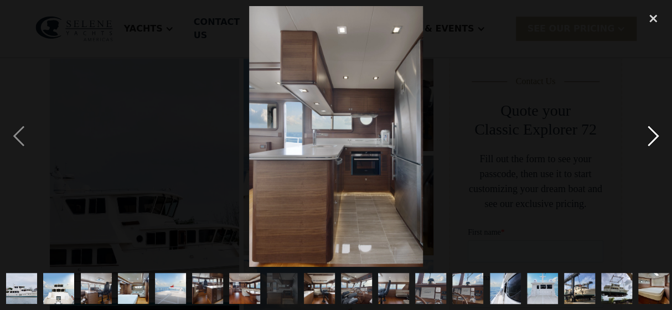
click at [652, 133] on div "next image" at bounding box center [654, 136] width 38 height 260
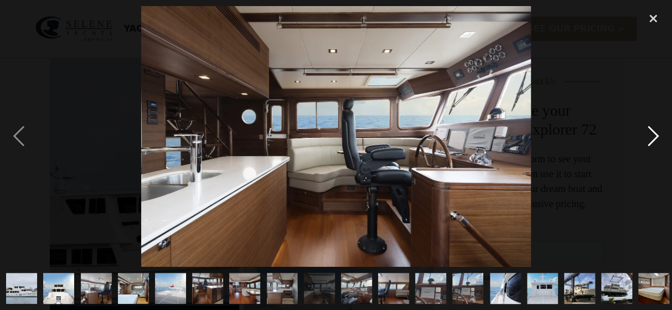
click at [652, 133] on div "next image" at bounding box center [654, 136] width 38 height 260
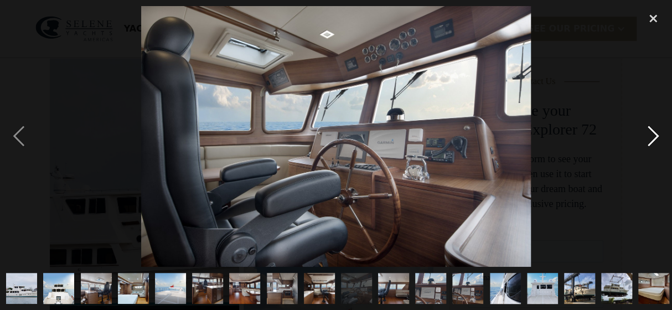
click at [652, 133] on div "next image" at bounding box center [654, 136] width 38 height 260
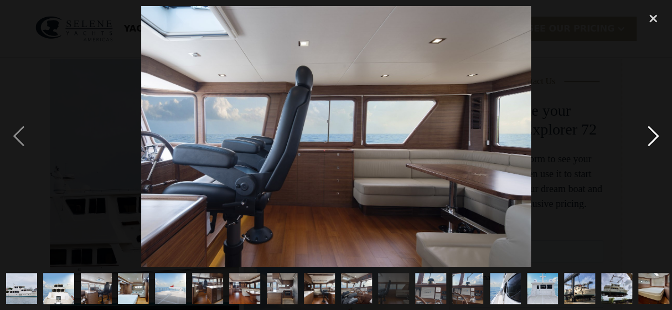
click at [652, 133] on div "next image" at bounding box center [654, 136] width 38 height 260
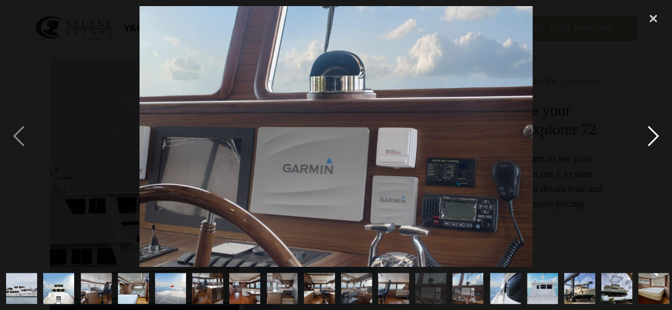
click at [652, 133] on div "next image" at bounding box center [654, 136] width 38 height 260
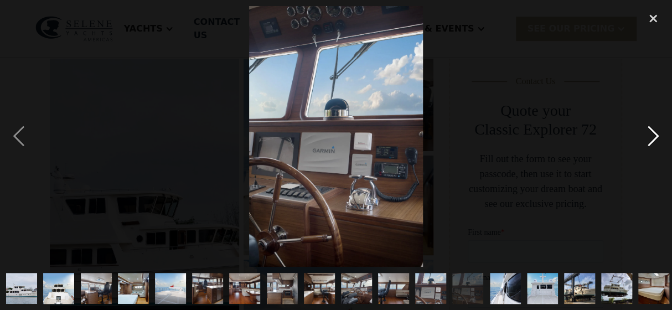
click at [652, 133] on div "next image" at bounding box center [654, 136] width 38 height 260
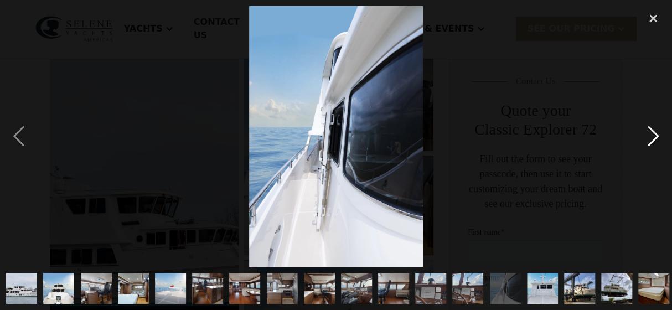
click at [652, 133] on div "next image" at bounding box center [654, 136] width 38 height 260
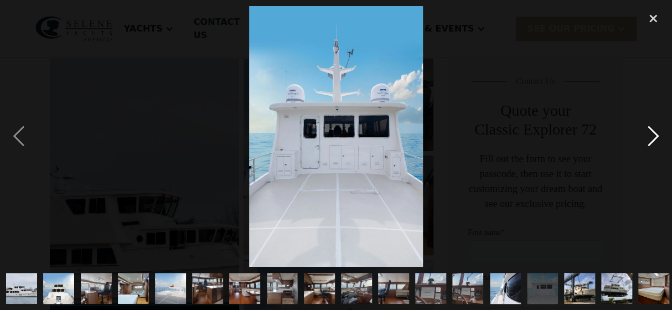
click at [652, 133] on div "next image" at bounding box center [654, 136] width 38 height 260
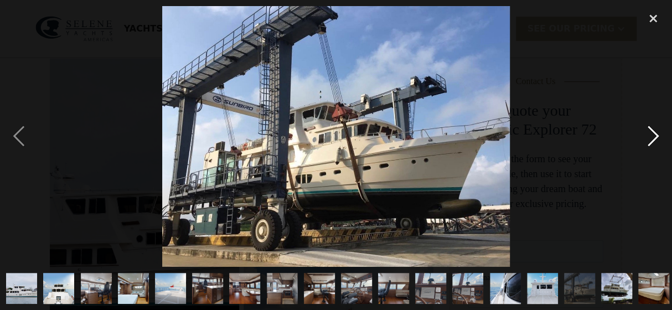
click at [652, 133] on div "next image" at bounding box center [654, 136] width 38 height 260
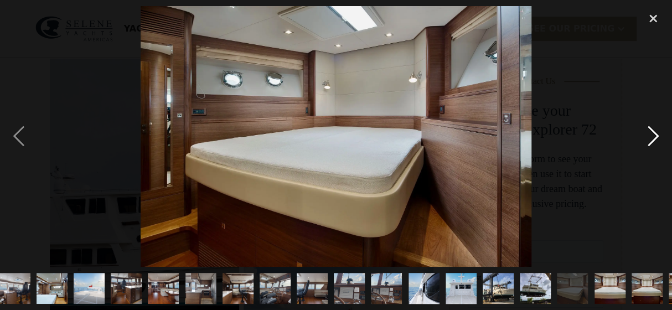
click at [652, 133] on div "next image" at bounding box center [654, 136] width 38 height 260
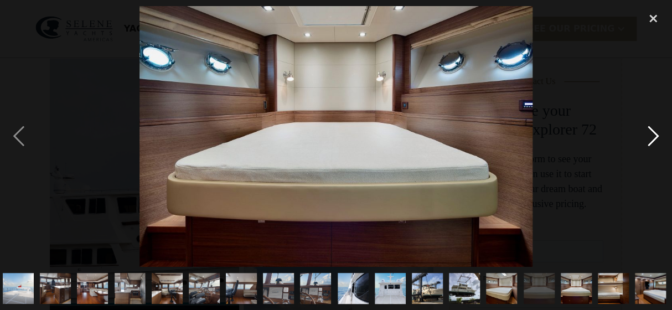
scroll to position [0, 153]
click at [652, 133] on div "next image" at bounding box center [654, 136] width 38 height 260
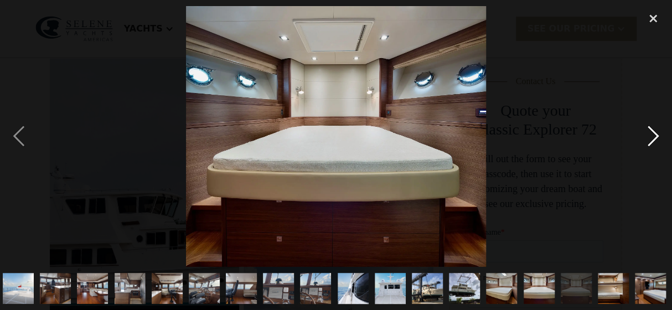
click at [652, 133] on div "next image" at bounding box center [654, 136] width 38 height 260
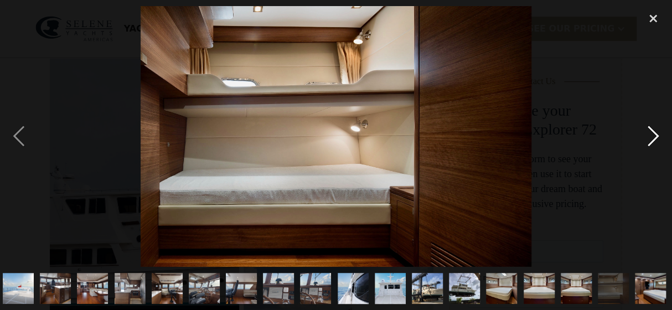
click at [652, 133] on div "next image" at bounding box center [654, 136] width 38 height 260
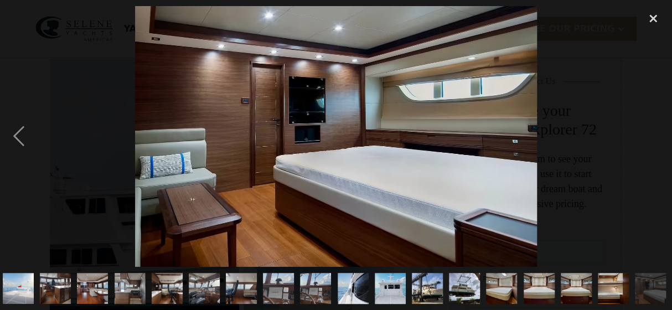
click at [652, 133] on div "next image" at bounding box center [654, 136] width 38 height 260
click at [650, 15] on div "close lightbox" at bounding box center [654, 18] width 38 height 24
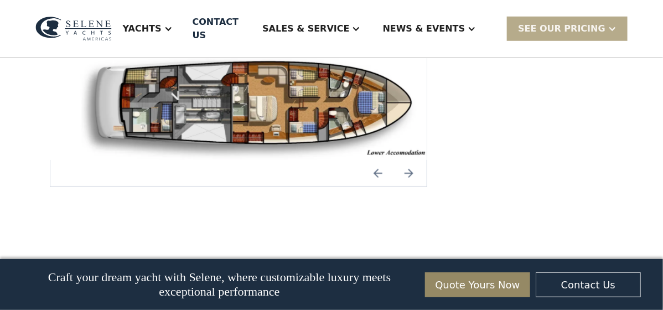
scroll to position [1532, 0]
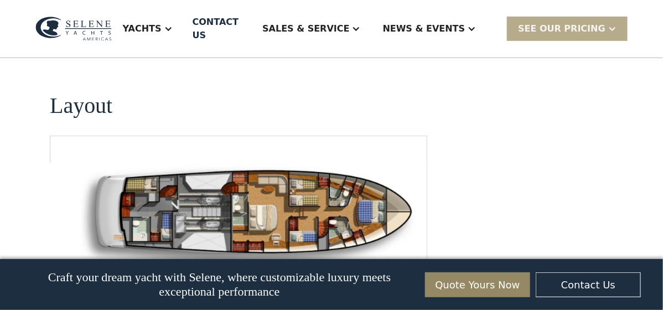
click at [372, 177] on img "open lightbox" at bounding box center [255, 216] width 359 height 106
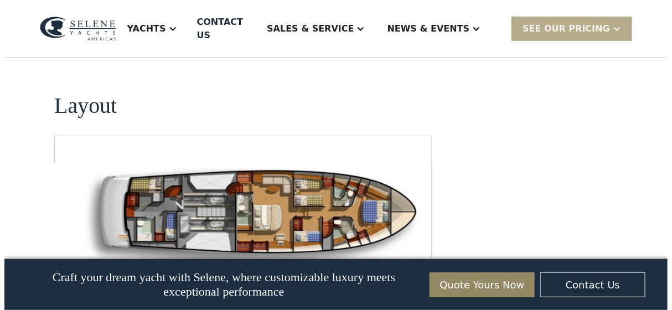
scroll to position [1519, 0]
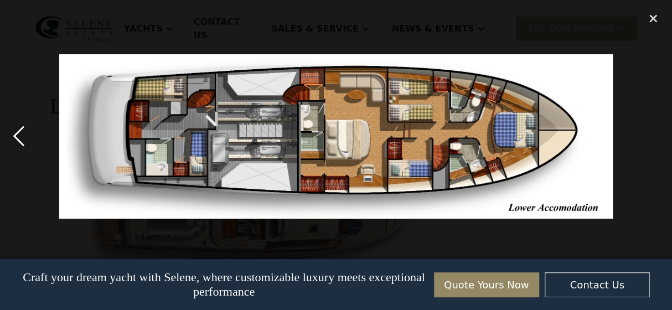
click at [17, 136] on div "previous image" at bounding box center [19, 136] width 38 height 260
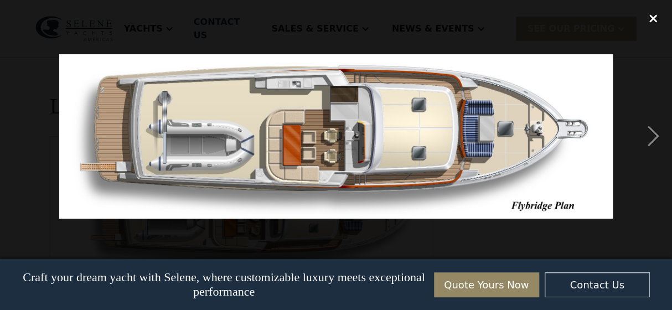
click at [652, 14] on div "close lightbox" at bounding box center [654, 18] width 38 height 24
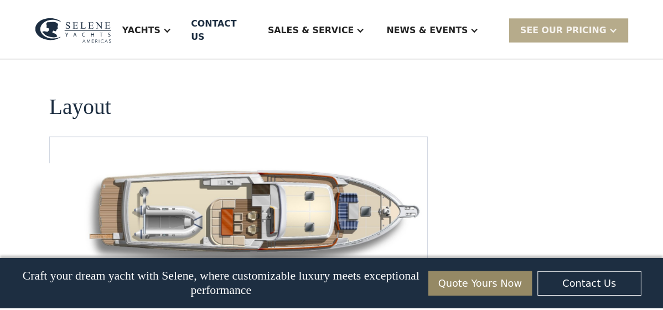
scroll to position [214, 0]
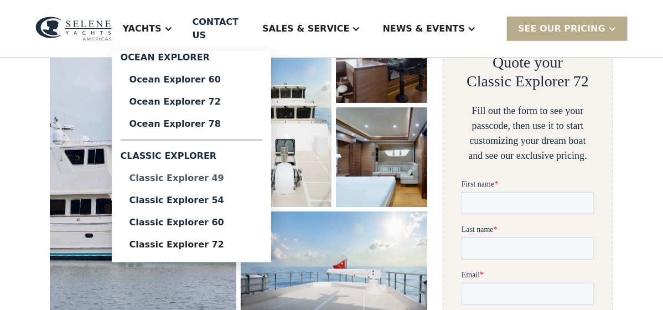
click at [204, 174] on div "Classic Explorer 49" at bounding box center [192, 178] width 124 height 9
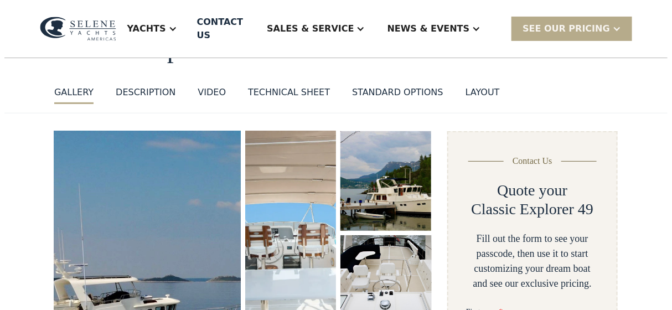
scroll to position [166, 0]
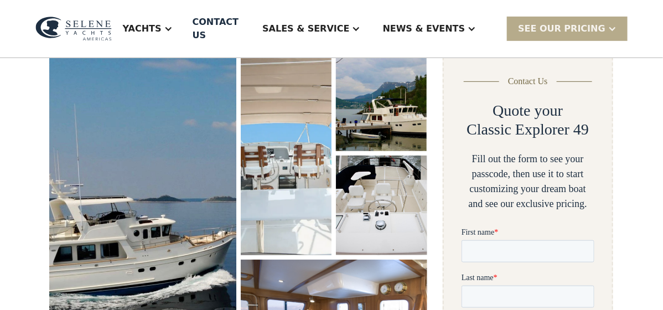
click at [178, 159] on img "open lightbox" at bounding box center [142, 222] width 195 height 359
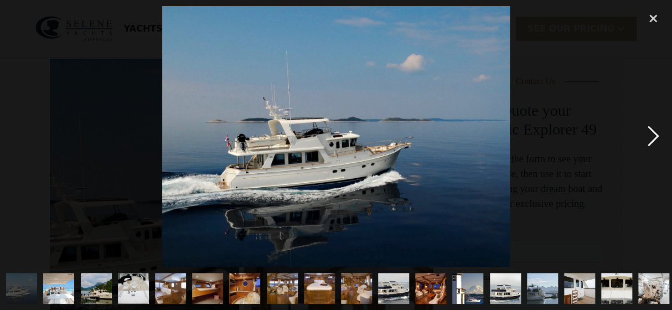
click at [653, 132] on div "next image" at bounding box center [654, 136] width 38 height 260
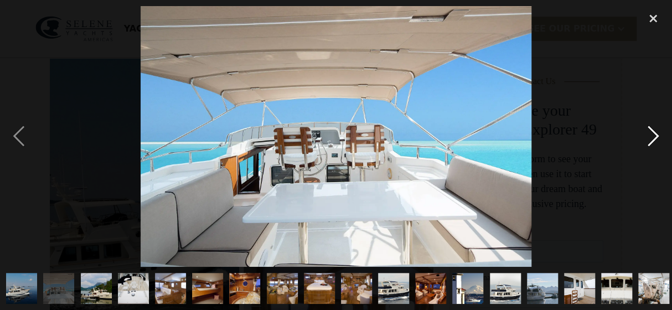
click at [653, 132] on div "next image" at bounding box center [654, 136] width 38 height 260
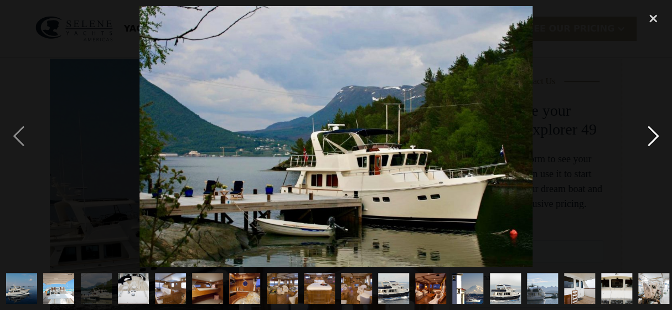
click at [653, 132] on div "next image" at bounding box center [654, 136] width 38 height 260
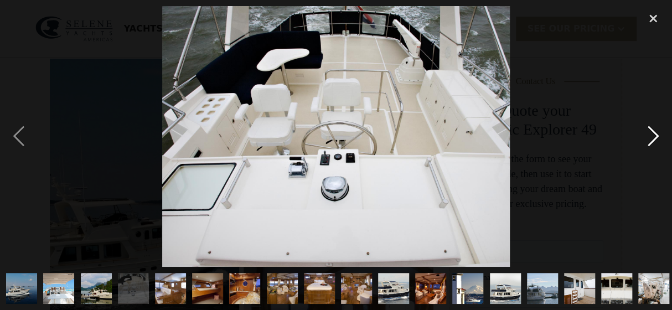
click at [653, 132] on div "next image" at bounding box center [654, 136] width 38 height 260
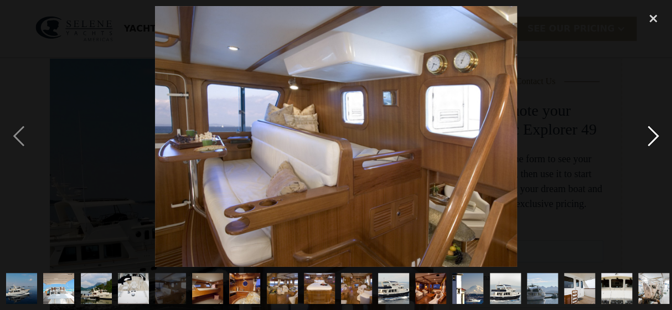
click at [653, 132] on div "next image" at bounding box center [654, 136] width 38 height 260
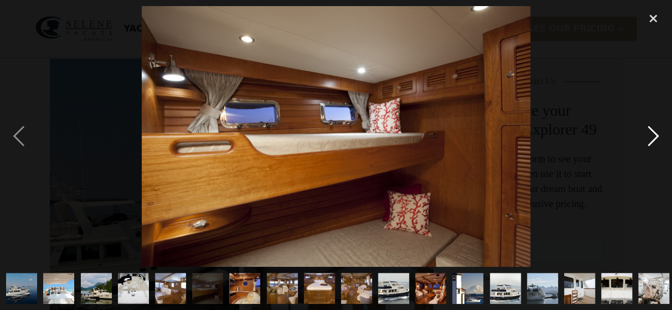
click at [653, 132] on div "next image" at bounding box center [654, 136] width 38 height 260
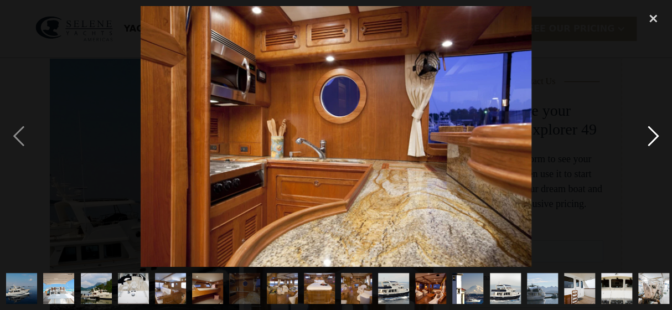
click at [653, 132] on div "next image" at bounding box center [654, 136] width 38 height 260
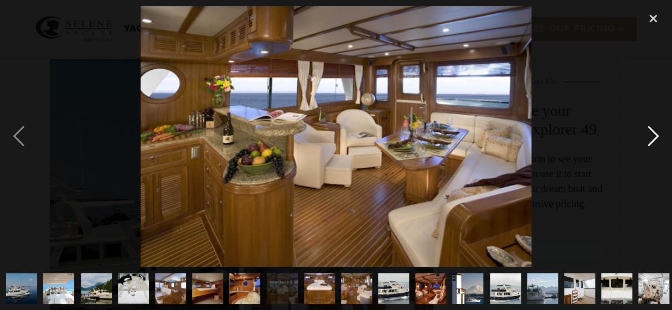
click at [653, 132] on div "next image" at bounding box center [654, 136] width 38 height 260
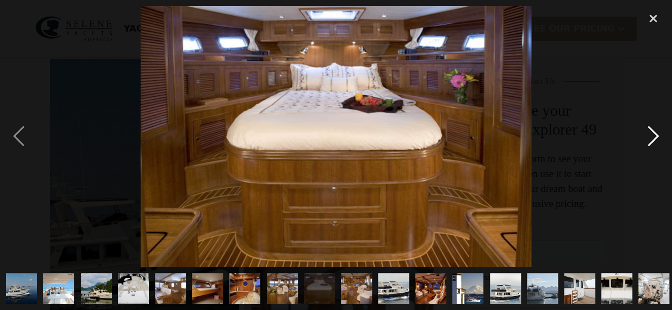
click at [653, 132] on div "next image" at bounding box center [654, 136] width 38 height 260
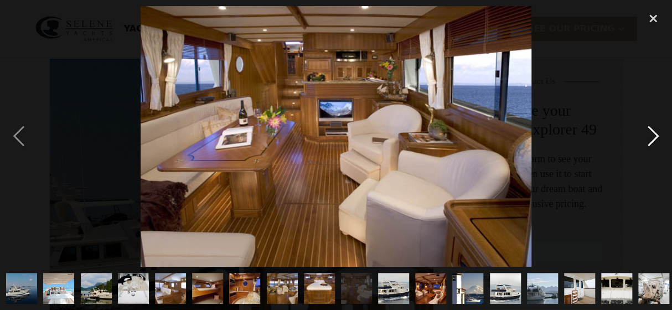
click at [653, 132] on div "next image" at bounding box center [654, 136] width 38 height 260
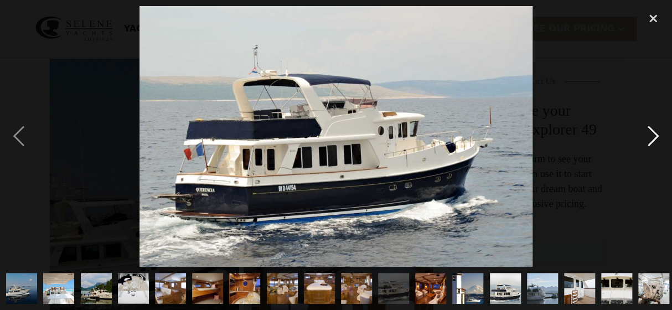
click at [653, 132] on div "next image" at bounding box center [654, 136] width 38 height 260
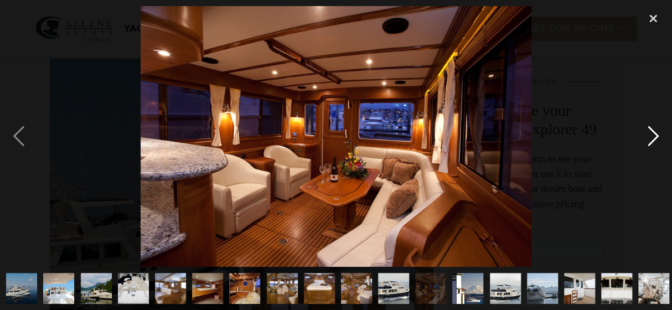
click at [653, 132] on div "next image" at bounding box center [654, 136] width 38 height 260
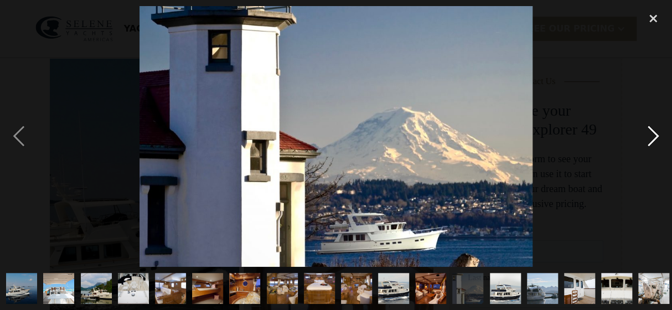
click at [653, 132] on div "next image" at bounding box center [654, 136] width 38 height 260
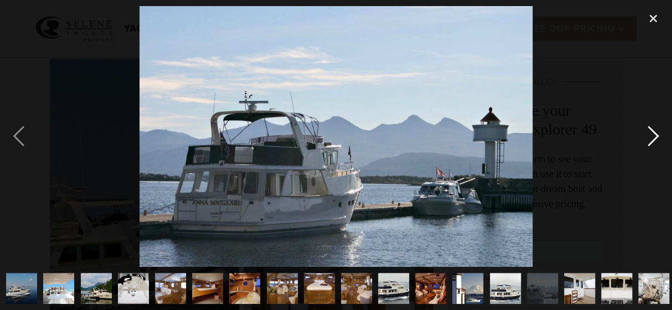
click at [653, 132] on div "next image" at bounding box center [654, 136] width 38 height 260
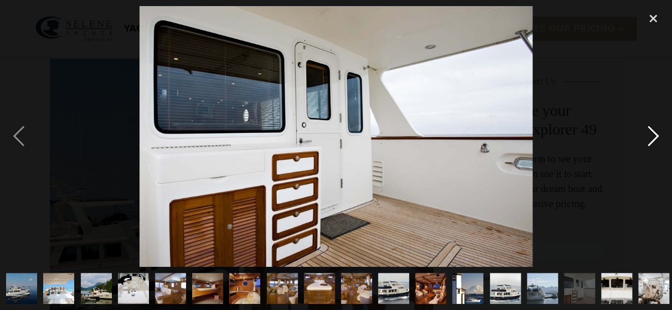
click at [653, 132] on div "next image" at bounding box center [654, 136] width 38 height 260
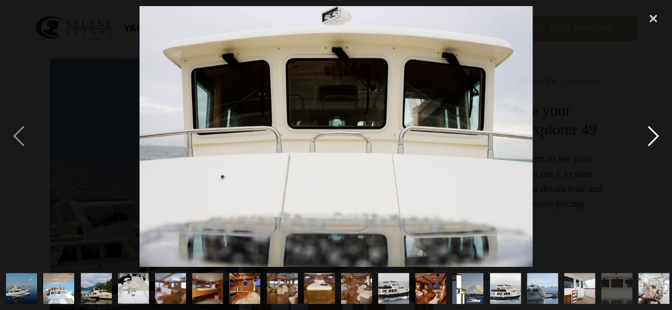
click at [647, 133] on div "next image" at bounding box center [654, 136] width 38 height 260
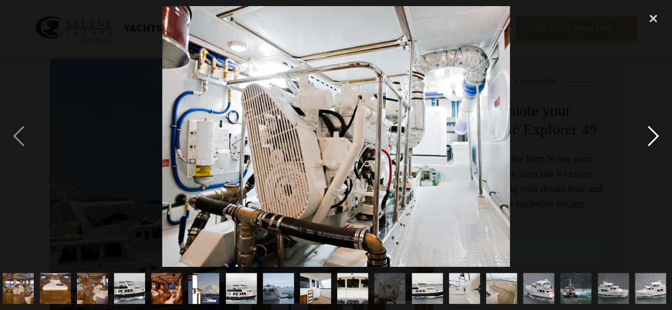
scroll to position [0, 265]
click at [652, 133] on div "next image" at bounding box center [654, 136] width 38 height 260
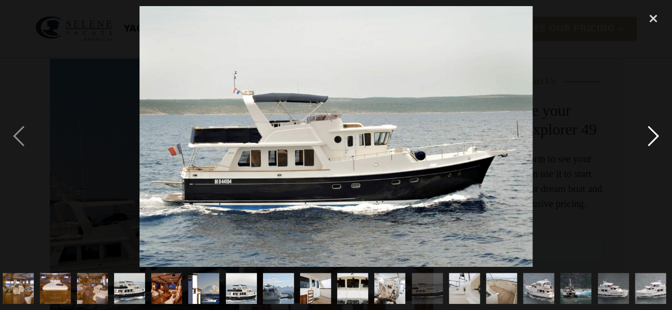
click at [654, 132] on div "next image" at bounding box center [654, 136] width 38 height 260
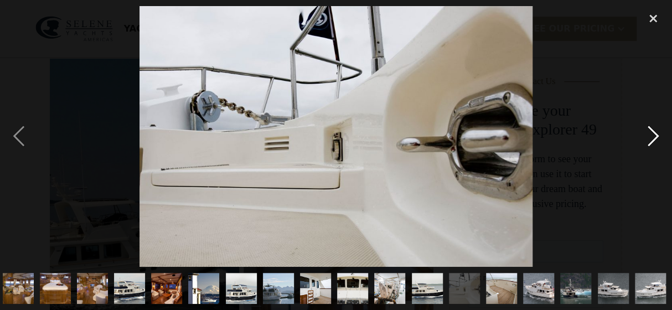
click at [655, 132] on div "next image" at bounding box center [654, 136] width 38 height 260
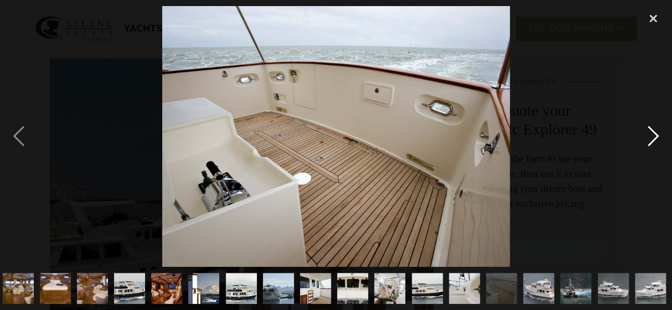
click at [655, 132] on div "next image" at bounding box center [654, 136] width 38 height 260
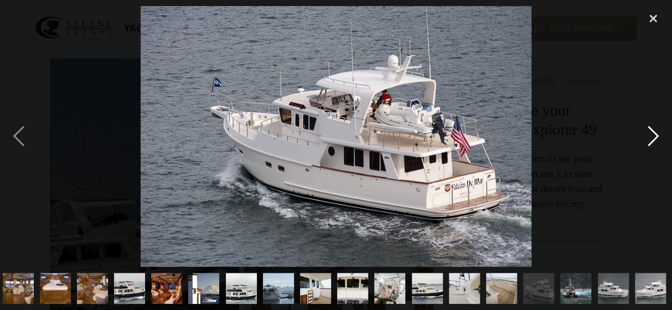
click at [656, 132] on div "next image" at bounding box center [654, 136] width 38 height 260
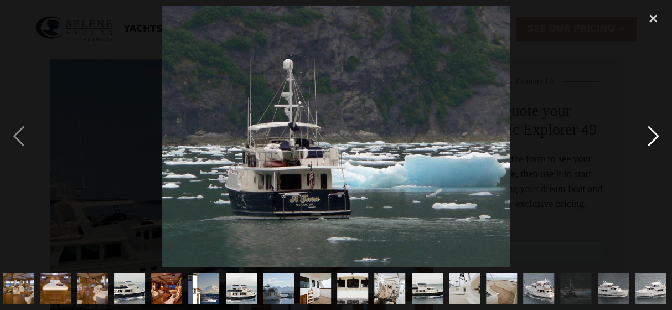
click at [656, 132] on div "next image" at bounding box center [654, 136] width 38 height 260
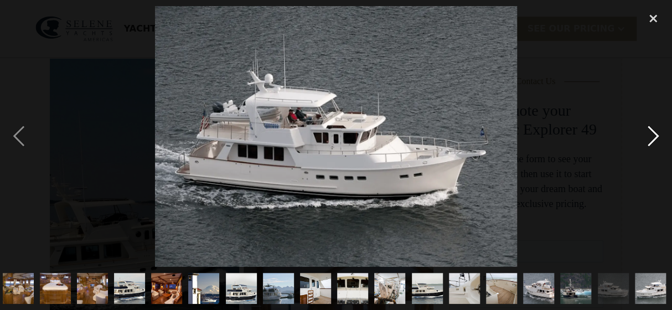
click at [656, 132] on div "next image" at bounding box center [654, 136] width 38 height 260
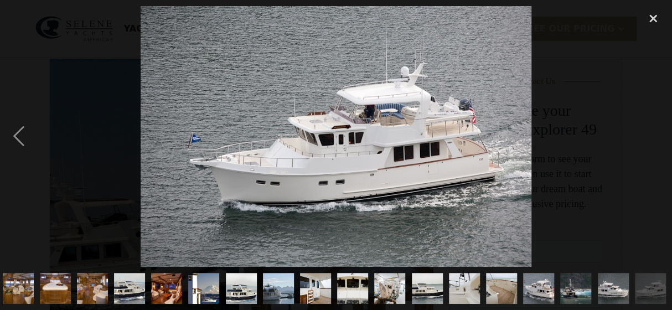
click at [656, 132] on div "next image" at bounding box center [654, 136] width 38 height 260
click at [651, 22] on div "close lightbox" at bounding box center [654, 18] width 38 height 24
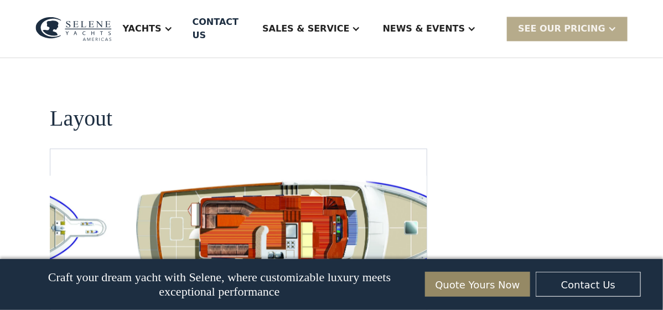
scroll to position [2142, 0]
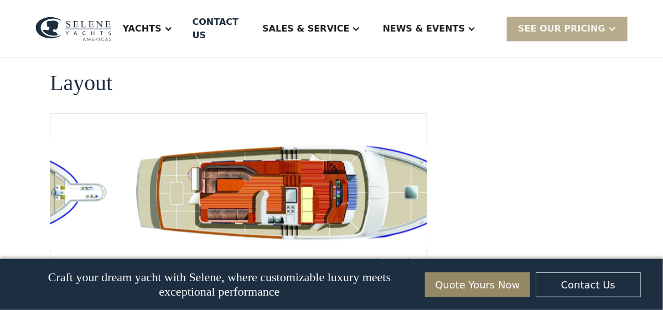
click at [318, 140] on img "open lightbox" at bounding box center [307, 194] width 359 height 109
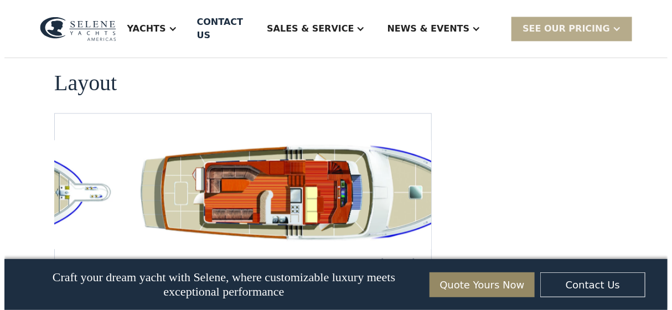
scroll to position [2132, 0]
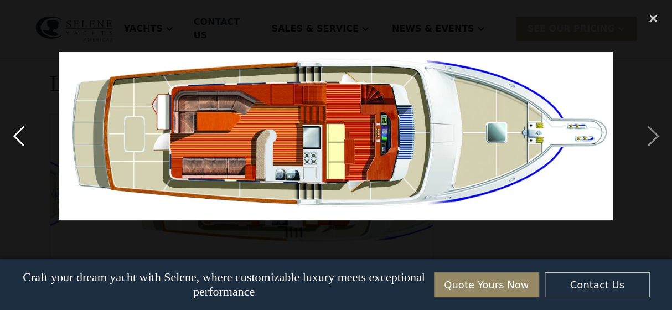
click at [12, 135] on div "previous image" at bounding box center [19, 136] width 38 height 260
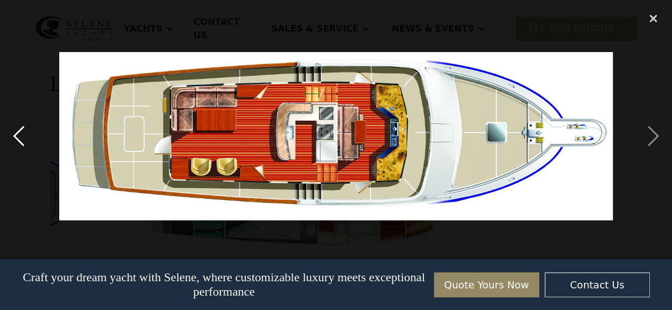
click at [12, 135] on div "previous image" at bounding box center [19, 136] width 38 height 260
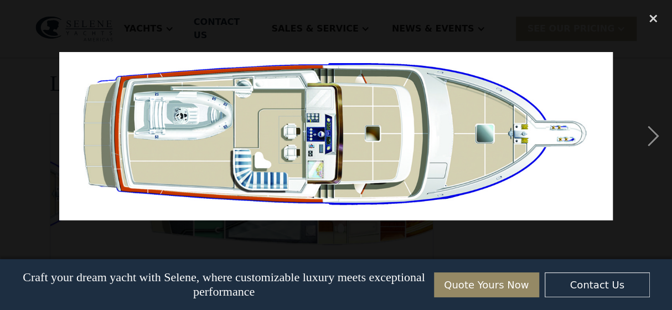
click at [12, 135] on div "previous image" at bounding box center [19, 136] width 38 height 260
click at [657, 134] on div "next image" at bounding box center [654, 136] width 38 height 260
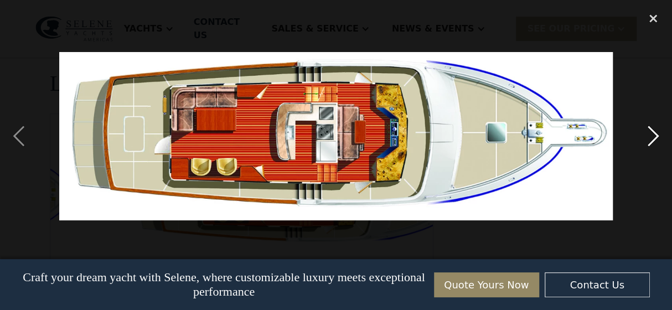
click at [657, 134] on div "next image" at bounding box center [654, 136] width 38 height 260
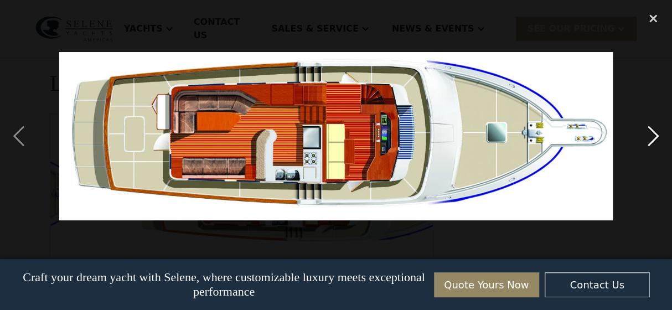
click at [657, 134] on div "next image" at bounding box center [654, 136] width 38 height 260
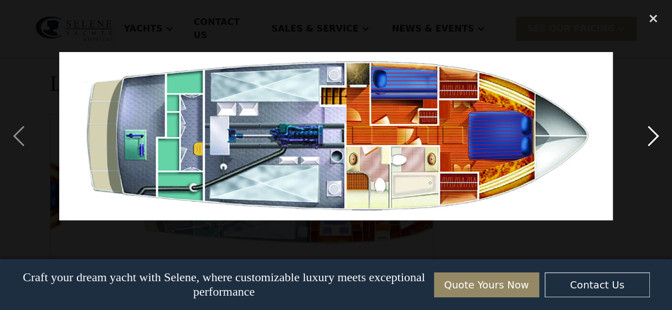
click at [657, 134] on div "next image" at bounding box center [654, 136] width 38 height 260
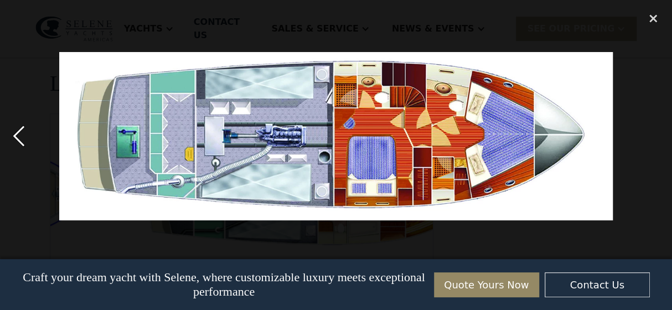
click at [20, 135] on div "previous image" at bounding box center [19, 136] width 38 height 260
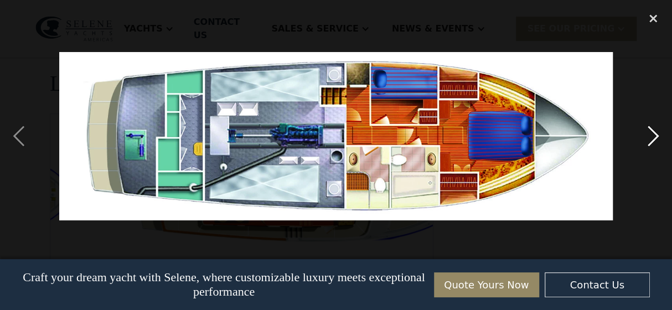
click at [648, 135] on div "next image" at bounding box center [654, 136] width 38 height 260
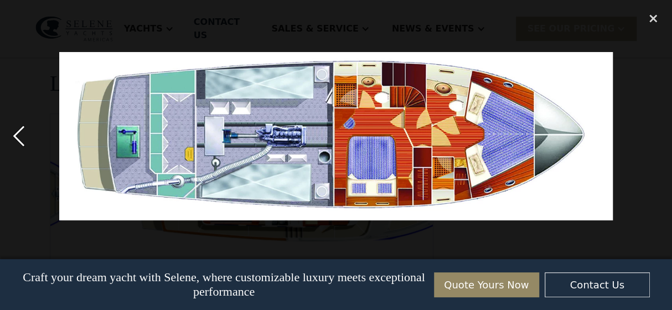
click at [10, 137] on div "previous image" at bounding box center [19, 136] width 38 height 260
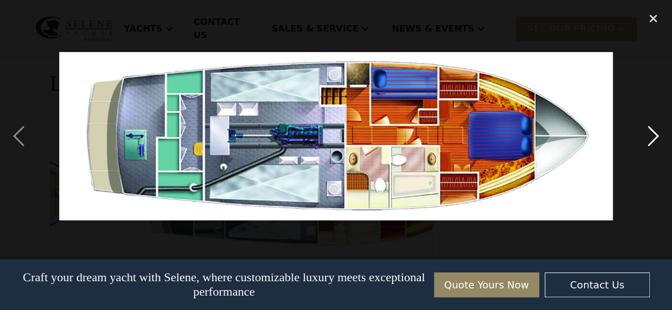
click at [650, 140] on div "next image" at bounding box center [654, 136] width 38 height 260
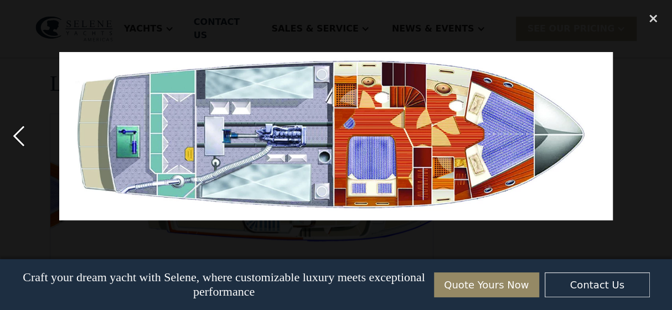
click at [22, 137] on div "previous image" at bounding box center [19, 136] width 38 height 260
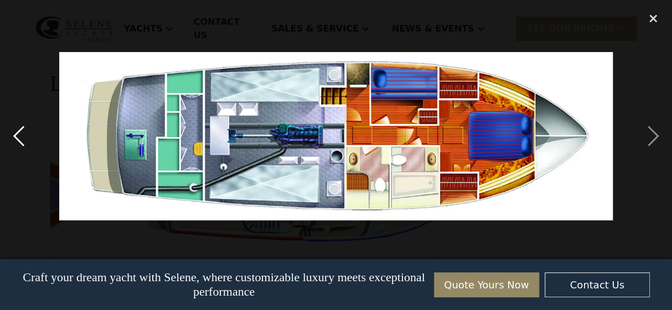
click at [19, 136] on div "previous image" at bounding box center [19, 136] width 38 height 260
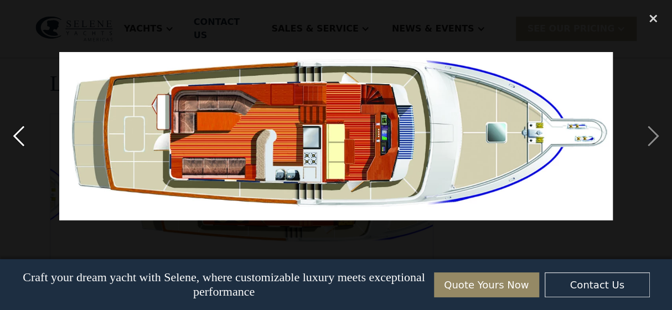
click at [19, 136] on div "previous image" at bounding box center [19, 136] width 38 height 260
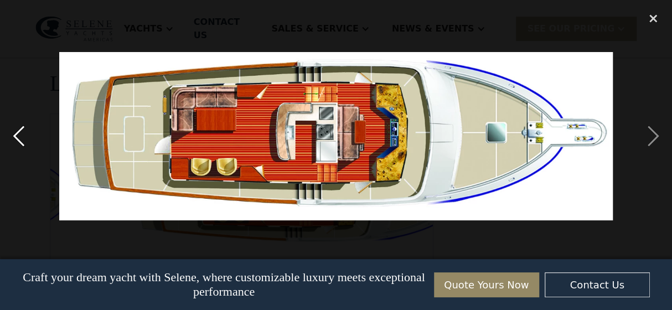
click at [19, 136] on div "previous image" at bounding box center [19, 136] width 38 height 260
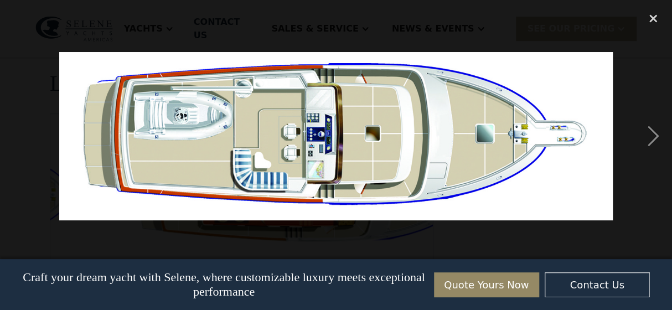
click at [19, 136] on div "previous image" at bounding box center [19, 136] width 38 height 260
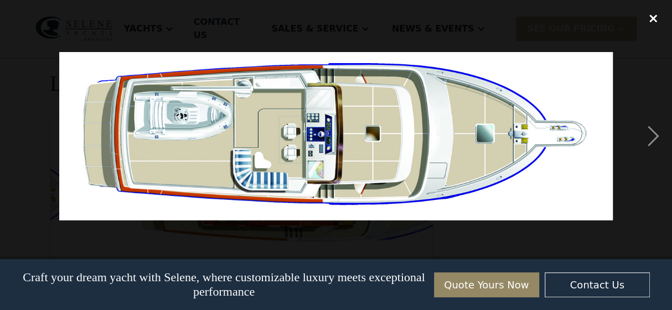
click at [652, 17] on div "close lightbox" at bounding box center [654, 18] width 38 height 24
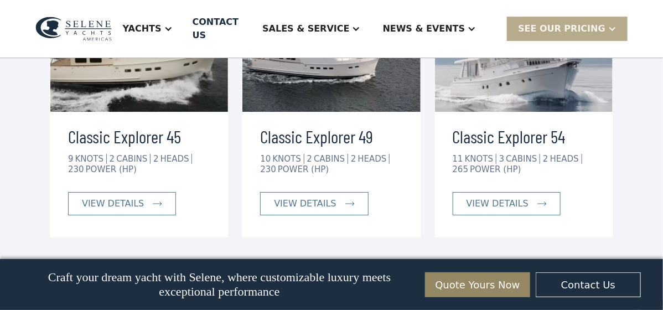
scroll to position [2529, 0]
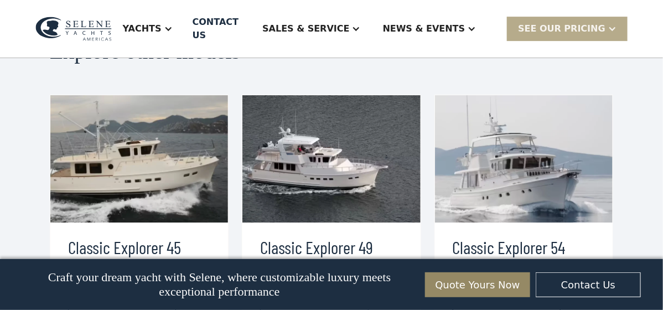
click at [490, 308] on div "view details" at bounding box center [498, 314] width 62 height 13
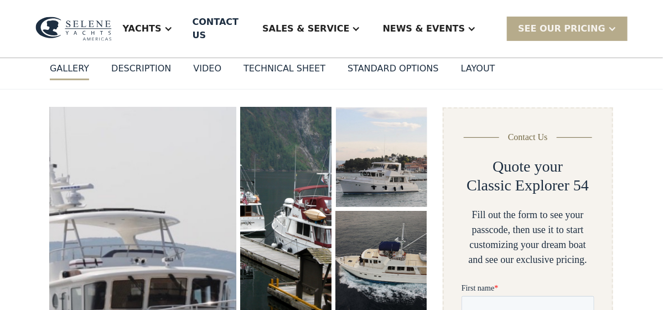
click at [166, 178] on img "open lightbox" at bounding box center [143, 282] width 193 height 360
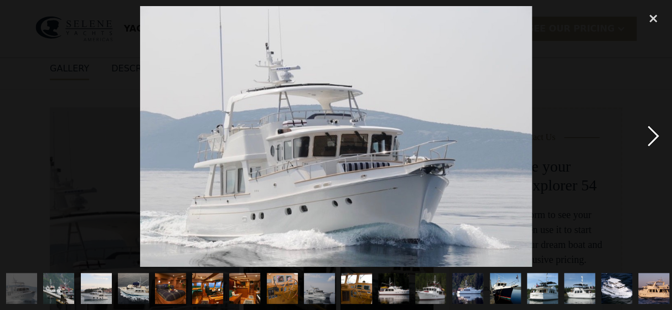
click at [651, 136] on div "next image" at bounding box center [654, 136] width 38 height 260
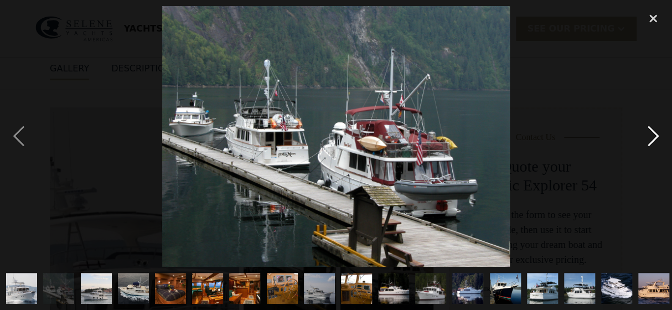
click at [651, 136] on div "next image" at bounding box center [654, 136] width 38 height 260
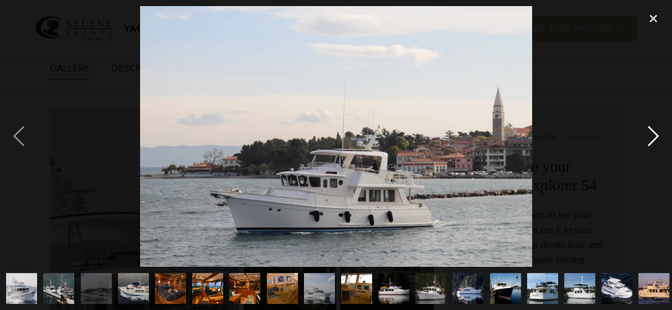
click at [651, 136] on div "next image" at bounding box center [654, 136] width 38 height 260
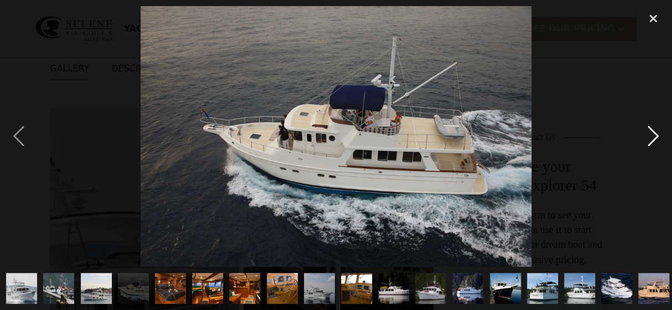
click at [647, 136] on div "next image" at bounding box center [654, 136] width 38 height 260
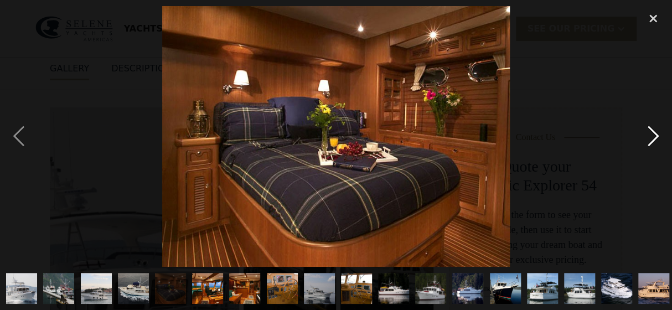
click at [647, 136] on div "next image" at bounding box center [654, 136] width 38 height 260
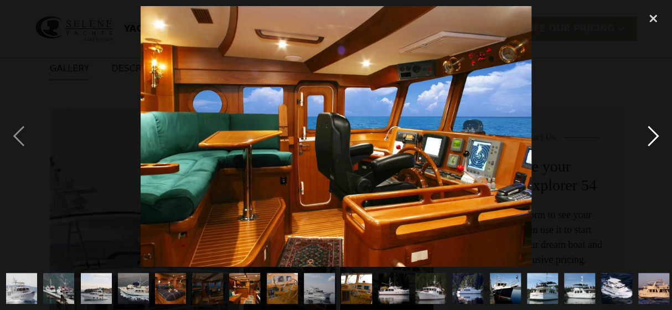
click at [647, 136] on div "next image" at bounding box center [654, 136] width 38 height 260
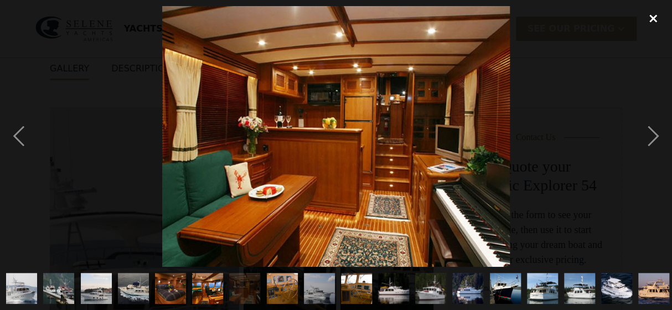
click at [654, 18] on div "close lightbox" at bounding box center [654, 18] width 38 height 24
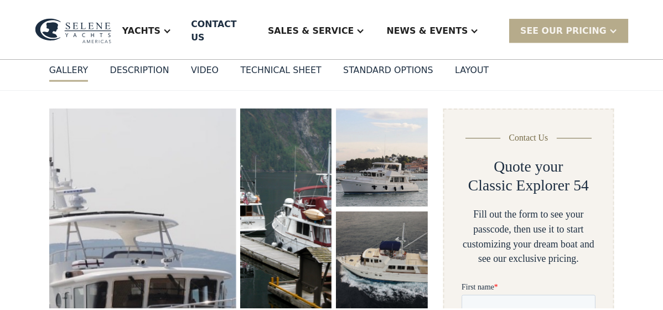
scroll to position [204, 0]
